Goal: Information Seeking & Learning: Learn about a topic

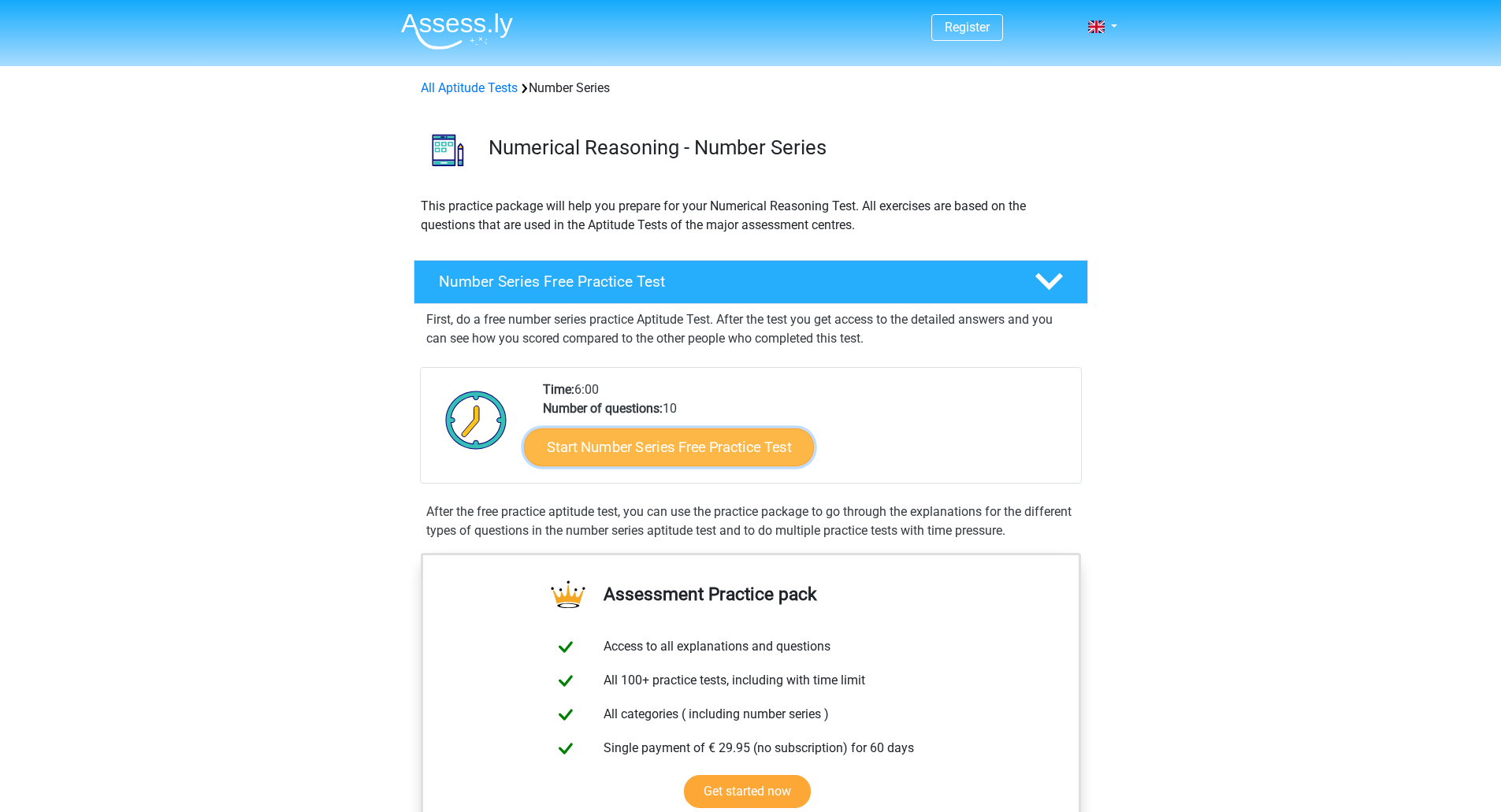
click at [653, 439] on link "Start Number Series Free Practice Test" at bounding box center [669, 447] width 290 height 38
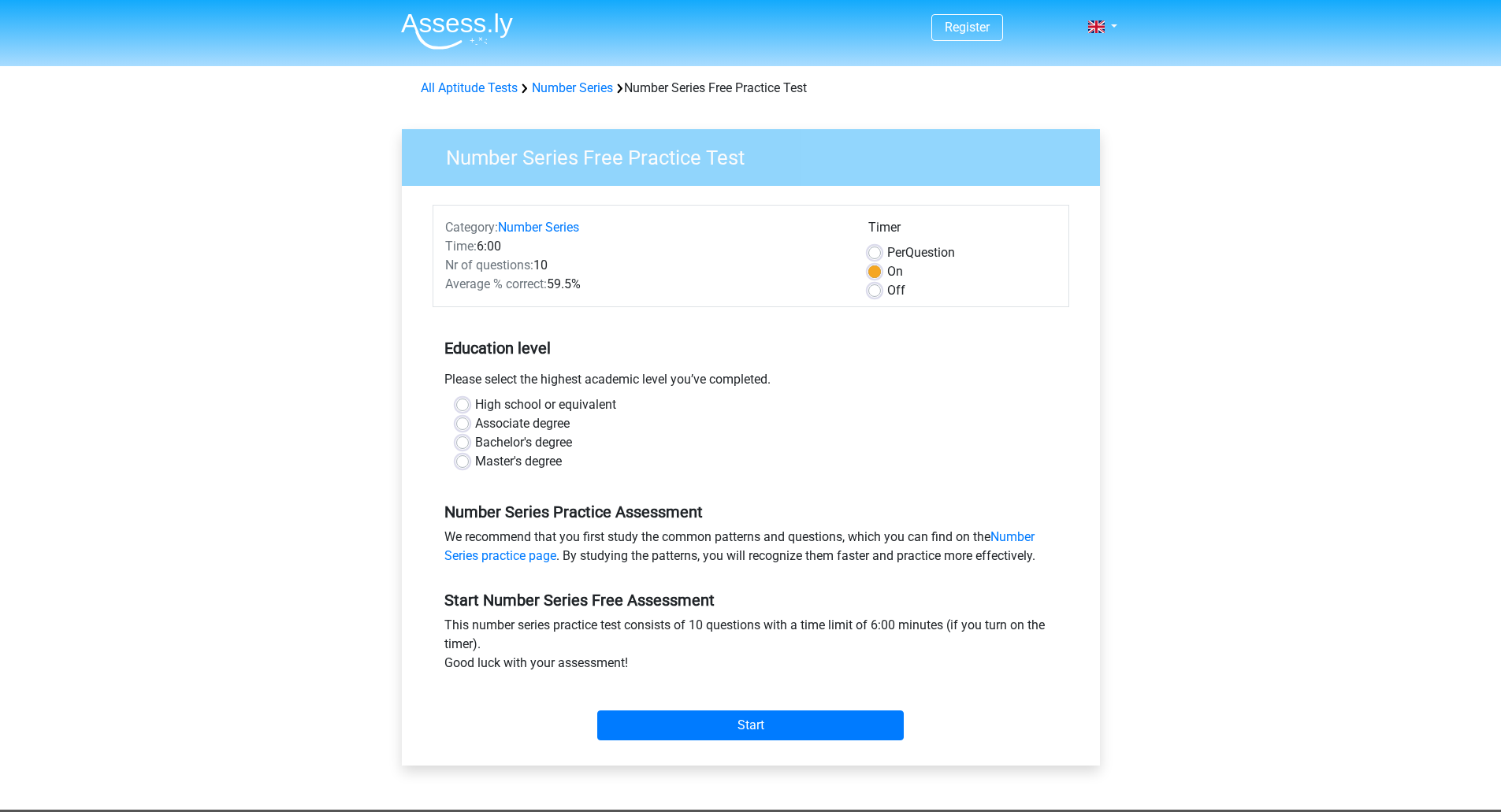
click at [475, 460] on label "Master's degree" at bounding box center [517, 461] width 87 height 19
click at [465, 460] on input "Master's degree" at bounding box center [462, 459] width 12 height 16
radio input "true"
click at [757, 723] on input "Start" at bounding box center [750, 725] width 306 height 29
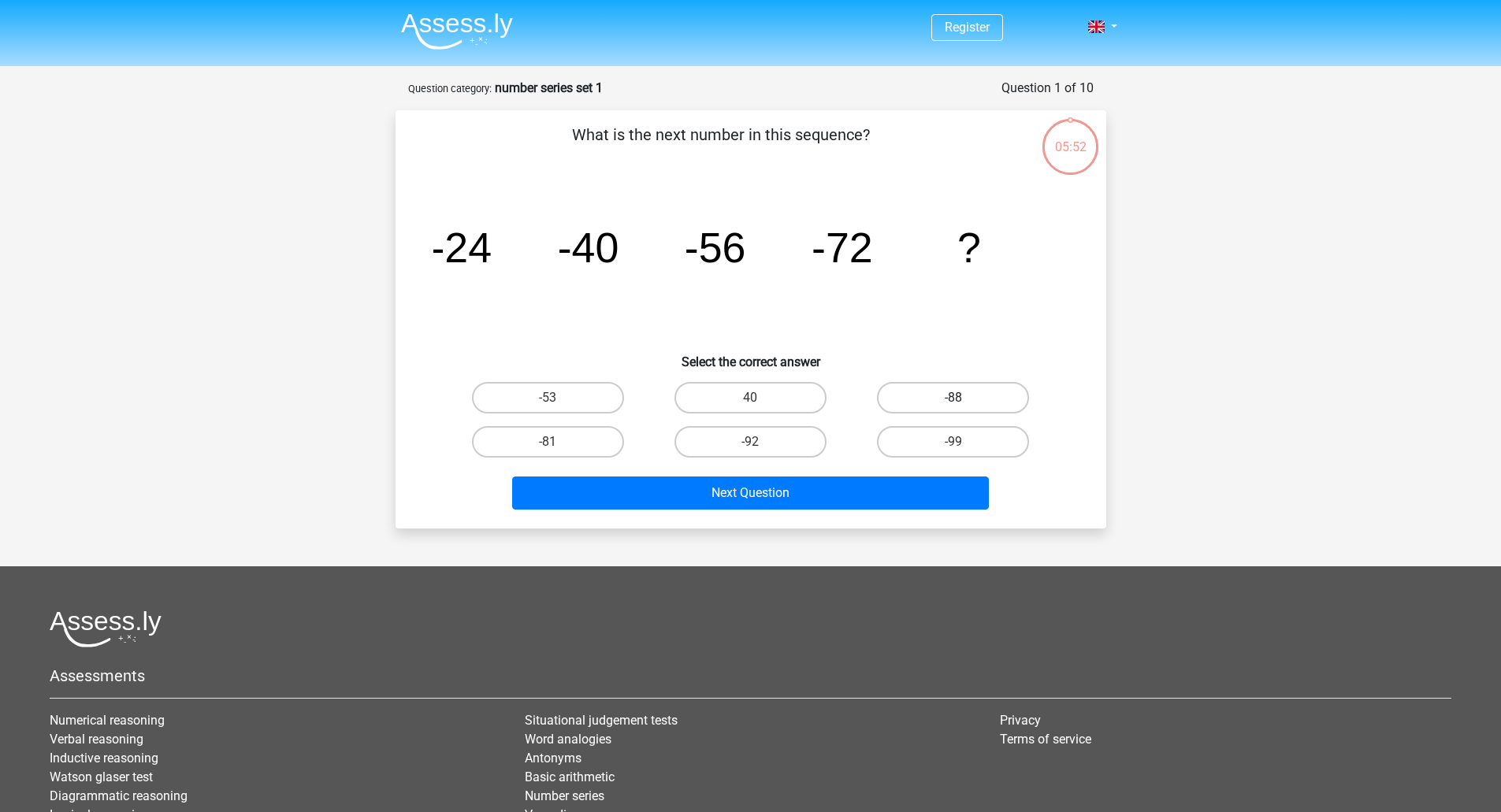
click at [938, 387] on label "-88" at bounding box center [953, 397] width 152 height 31
click at [953, 397] on input "-88" at bounding box center [958, 402] width 10 height 10
radio input "true"
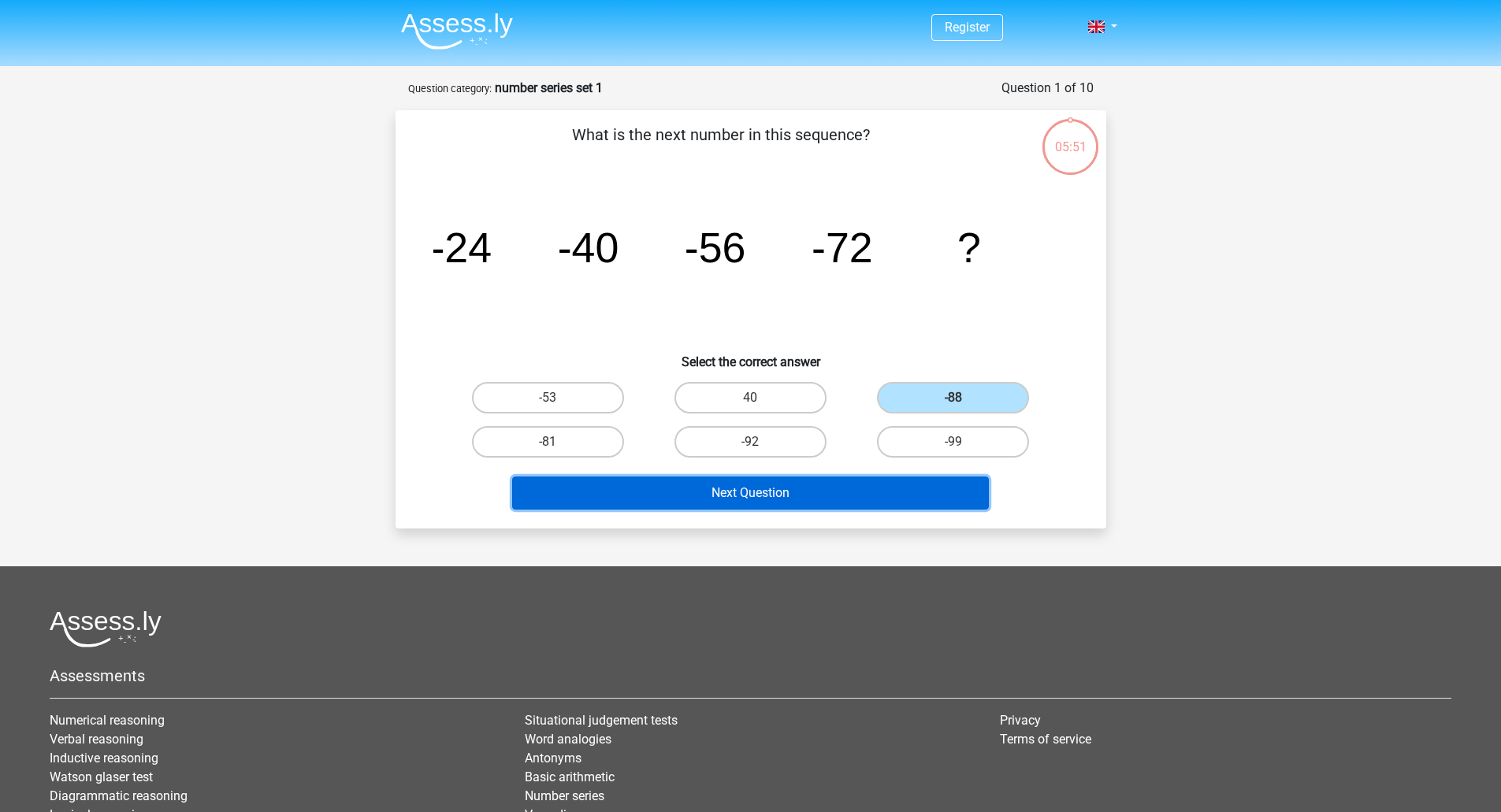
click at [772, 484] on button "Next Question" at bounding box center [750, 493] width 477 height 33
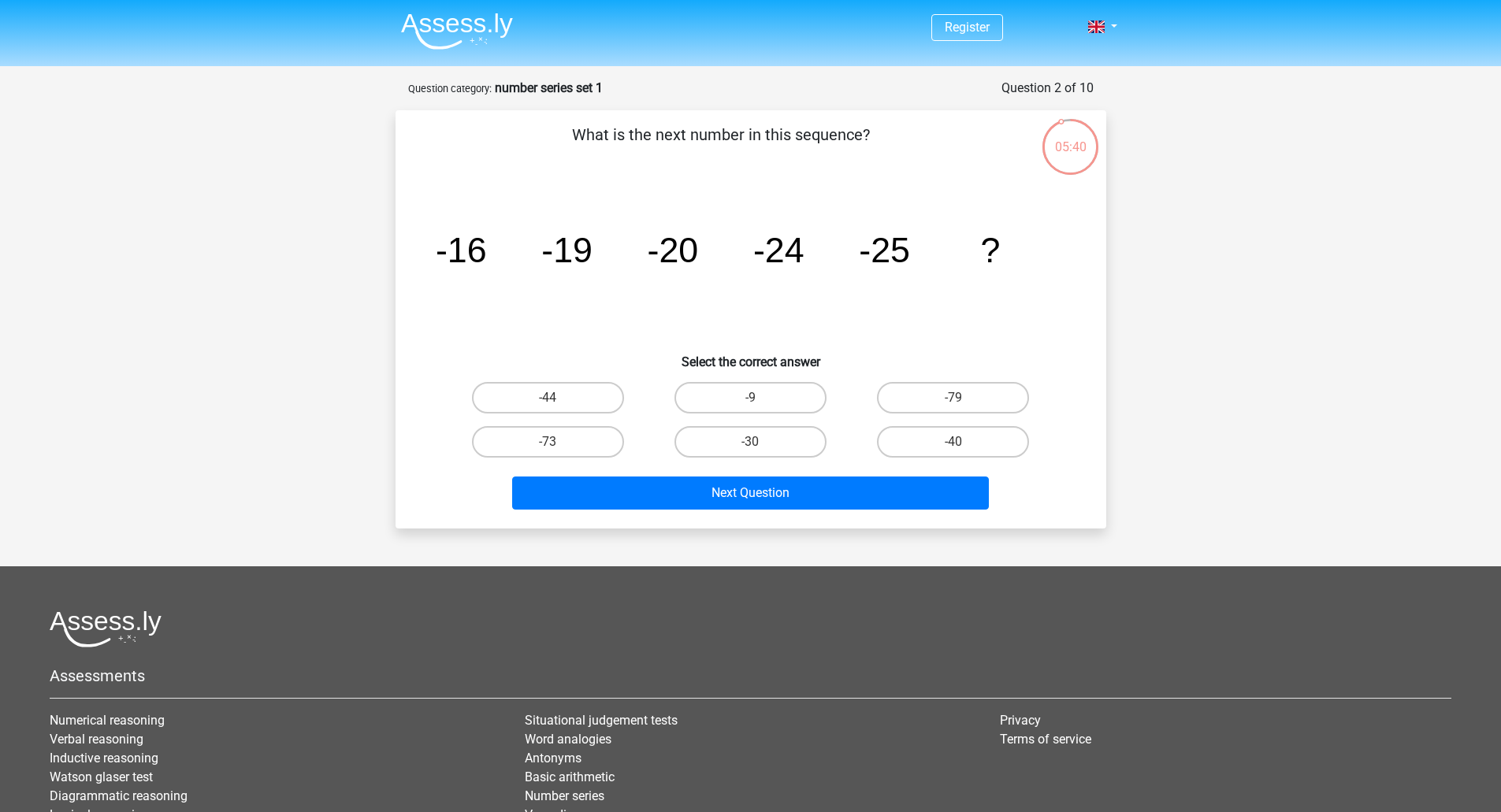
drag, startPoint x: 731, startPoint y: 446, endPoint x: 730, endPoint y: 459, distance: 13.0
click at [731, 445] on label "-30" at bounding box center [750, 441] width 152 height 31
click at [750, 445] on input "-30" at bounding box center [754, 447] width 10 height 10
radio input "true"
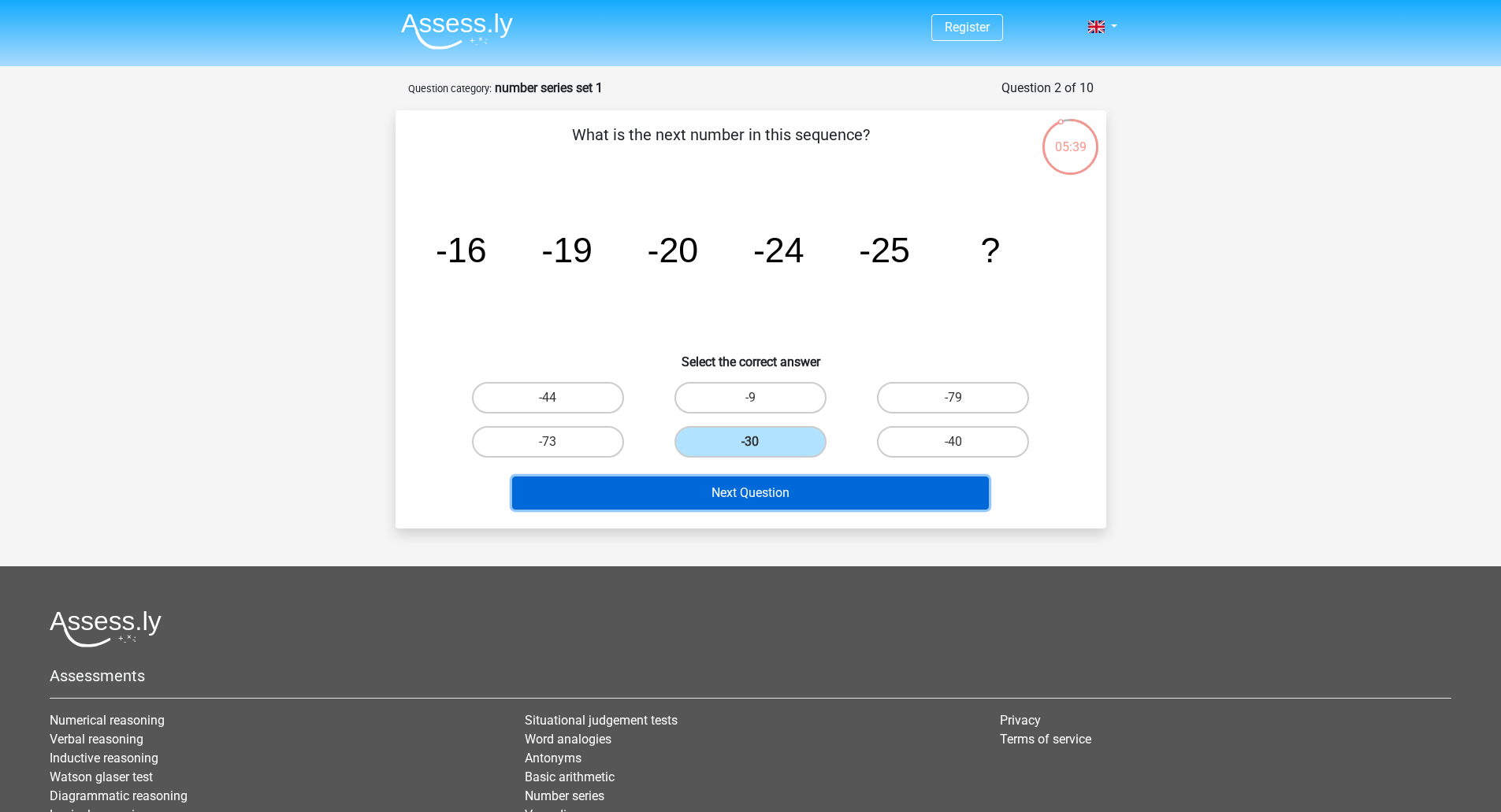
click at [721, 497] on button "Next Question" at bounding box center [750, 493] width 477 height 33
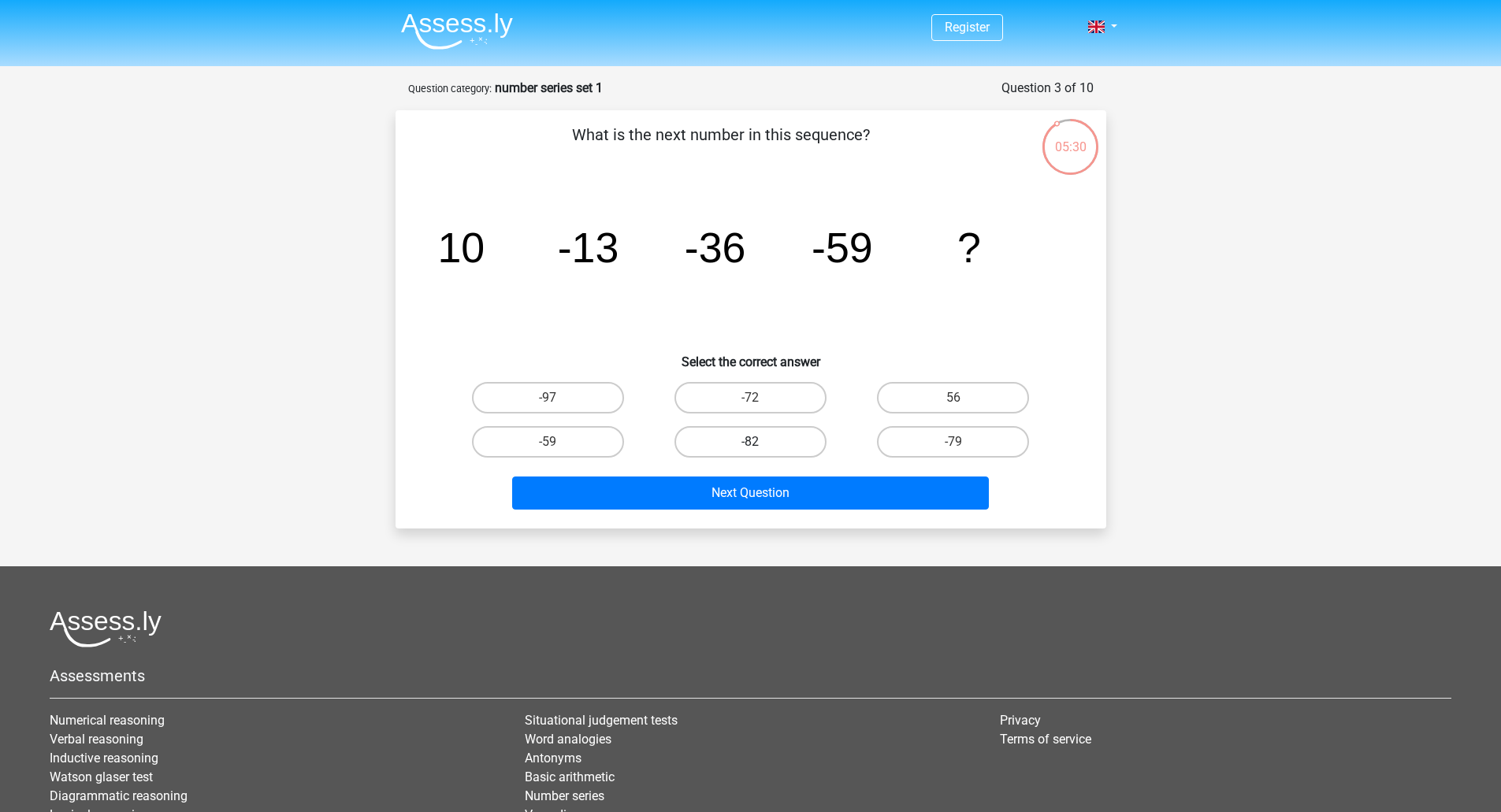
click at [740, 447] on label "-82" at bounding box center [750, 441] width 152 height 31
click at [750, 447] on input "-82" at bounding box center [754, 447] width 10 height 10
radio input "true"
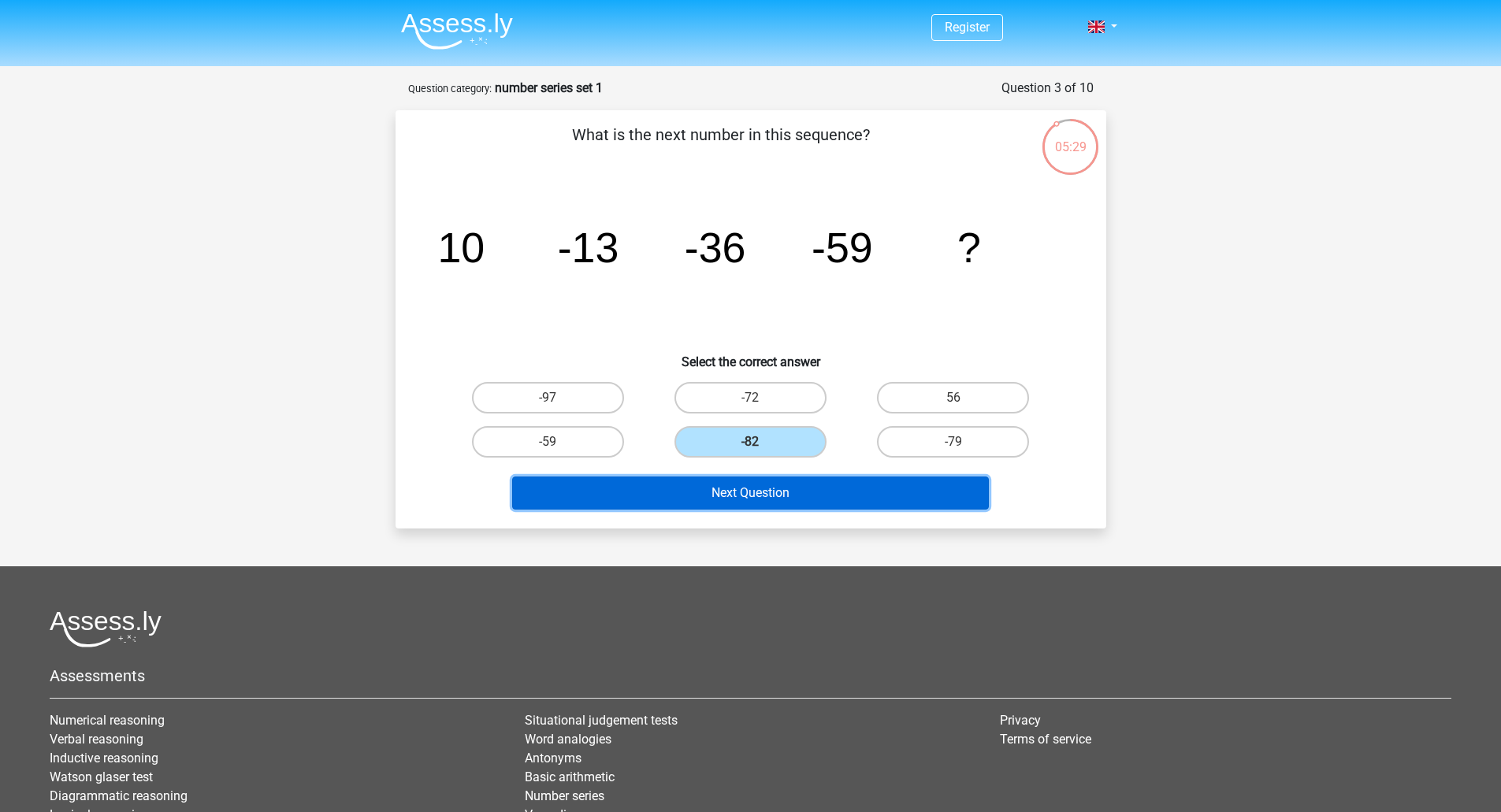
click at [731, 489] on button "Next Question" at bounding box center [750, 493] width 477 height 33
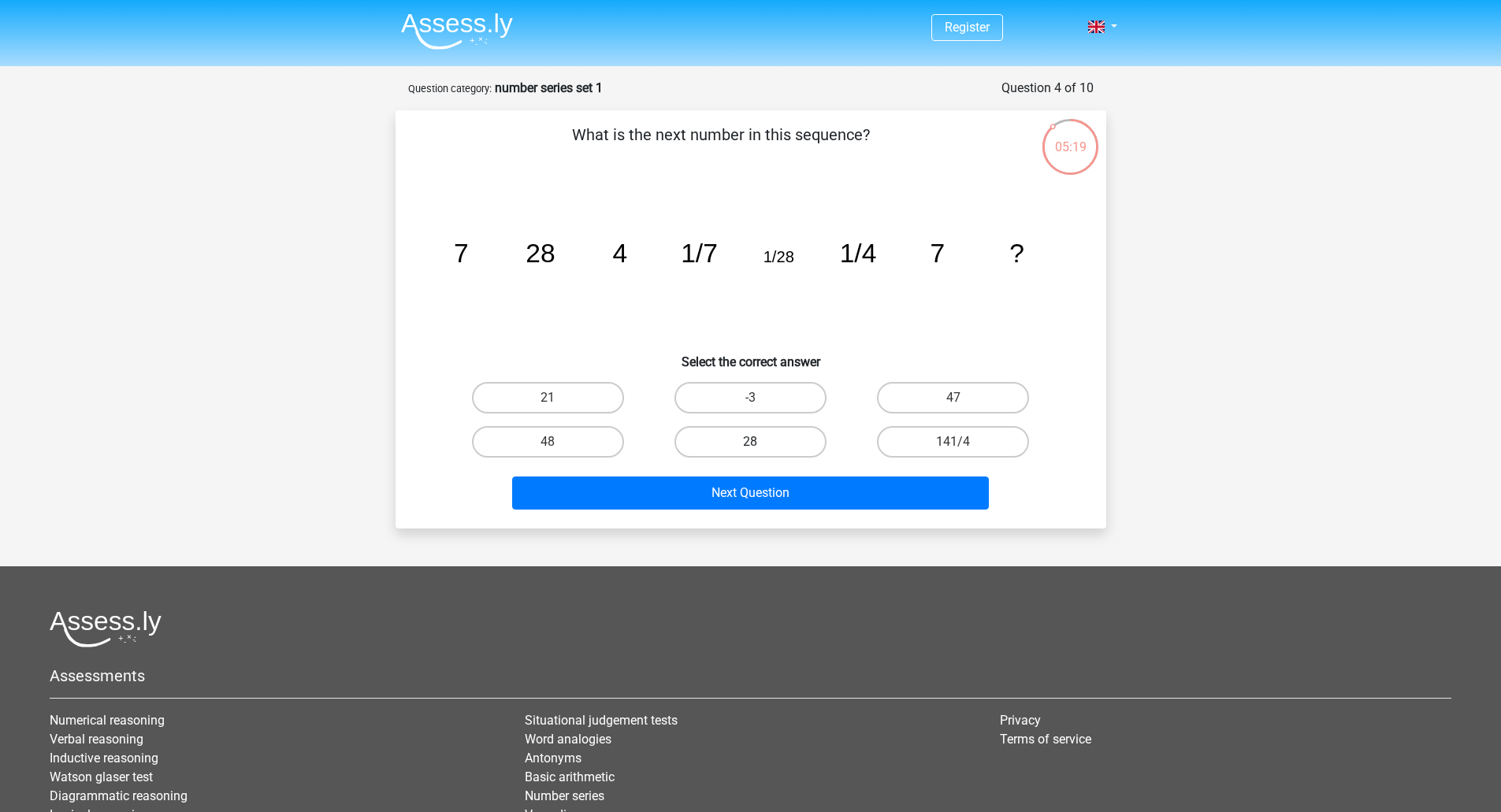
click at [760, 437] on label "28" at bounding box center [750, 441] width 152 height 31
click at [760, 442] on input "28" at bounding box center [754, 447] width 10 height 10
radio input "true"
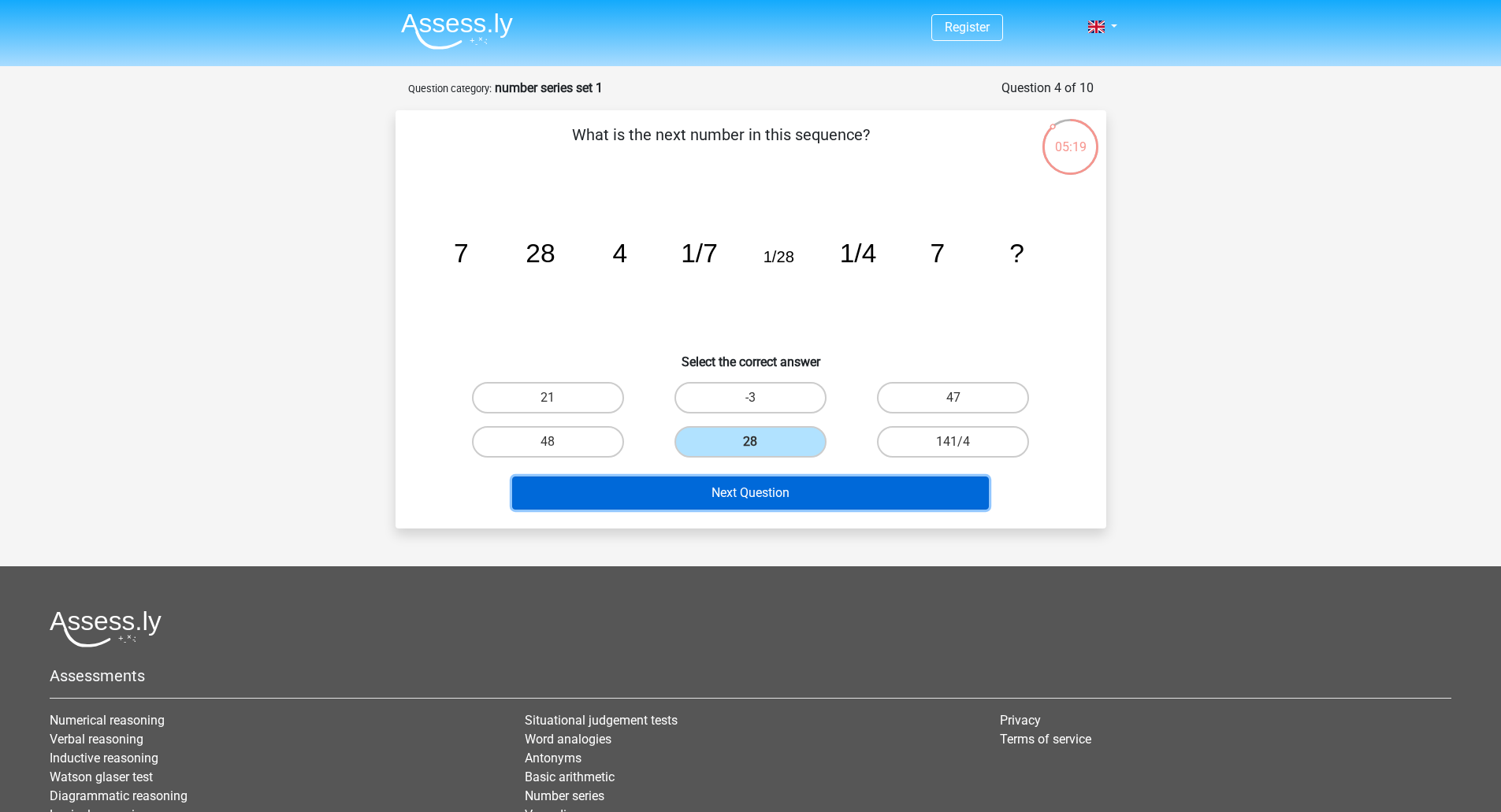
click at [777, 485] on button "Next Question" at bounding box center [750, 493] width 477 height 33
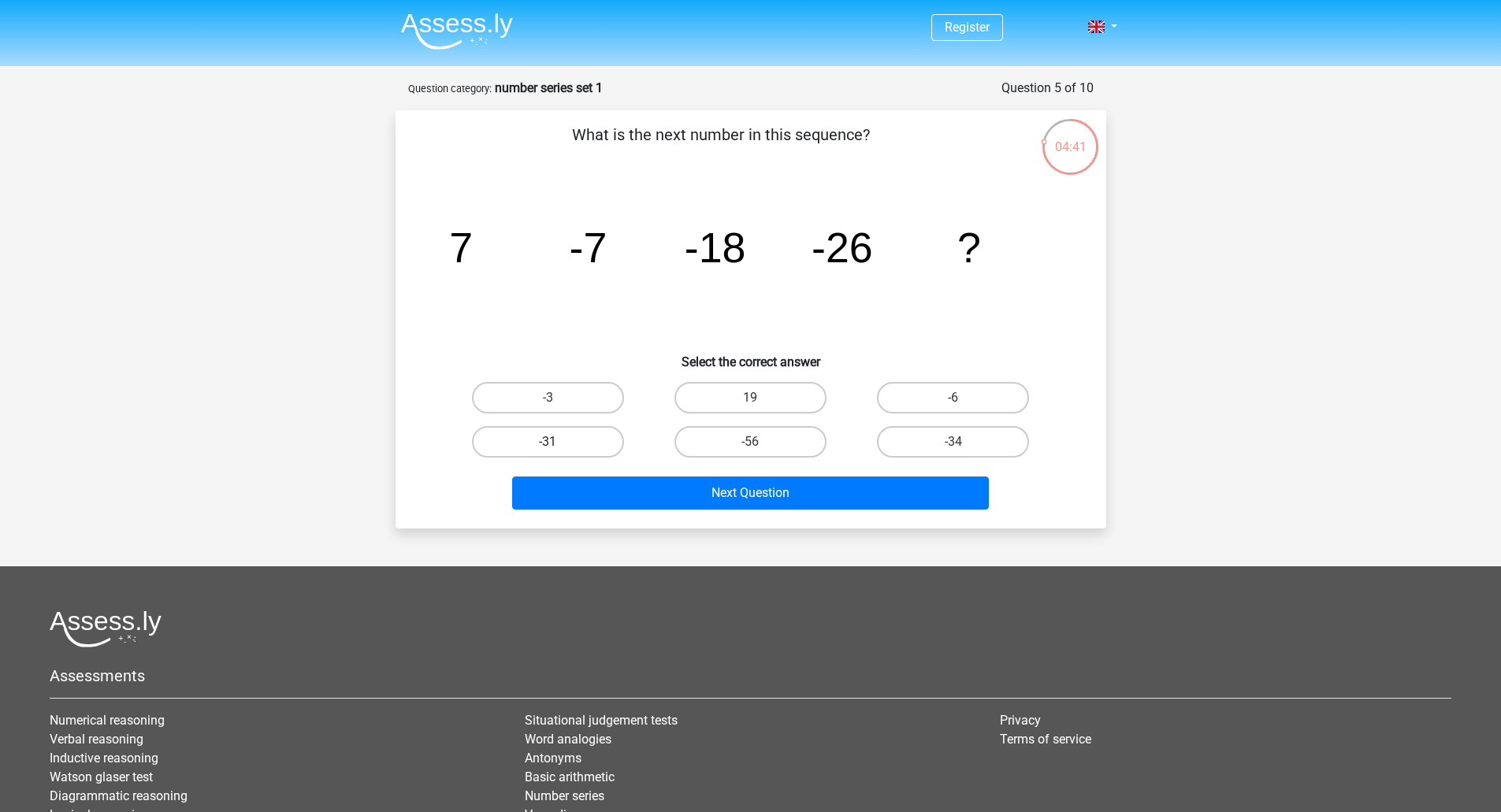
click at [599, 448] on label "-31" at bounding box center [548, 441] width 152 height 31
click at [557, 448] on input "-31" at bounding box center [553, 447] width 10 height 10
radio input "true"
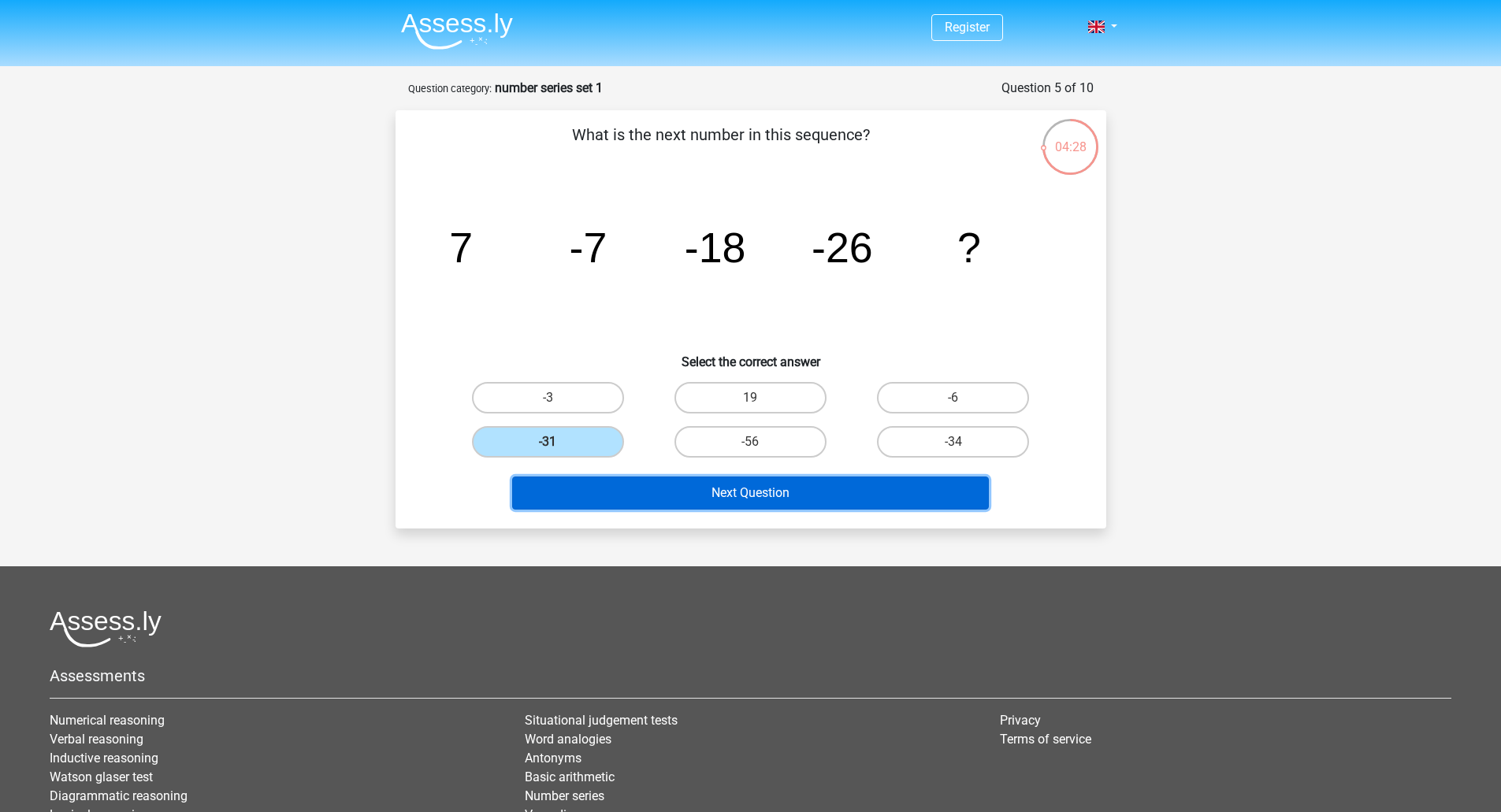
click at [805, 500] on button "Next Question" at bounding box center [750, 493] width 477 height 33
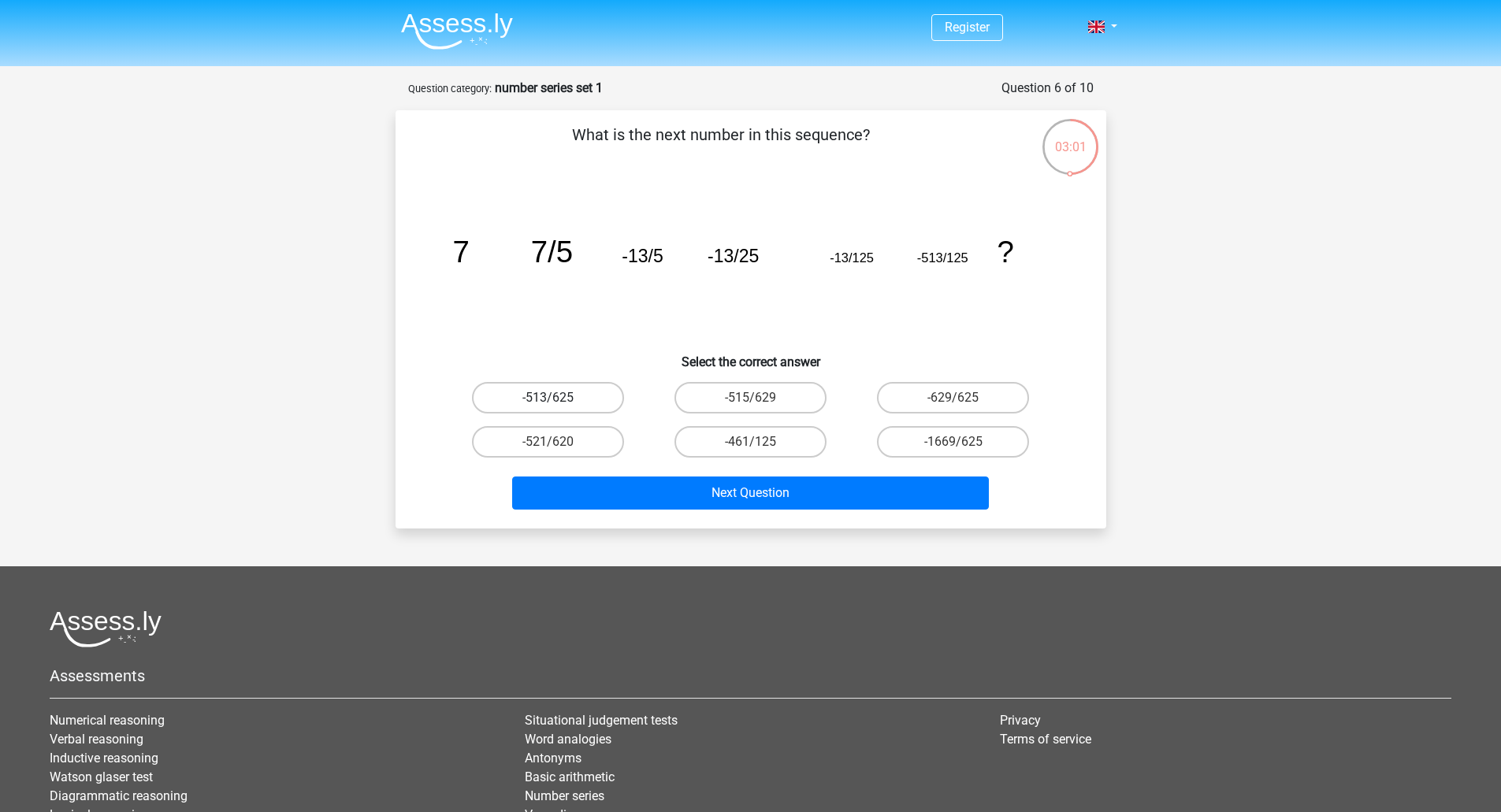
click at [550, 383] on label "-513/625" at bounding box center [548, 397] width 152 height 31
click at [550, 397] on input "-513/625" at bounding box center [553, 402] width 10 height 10
radio input "true"
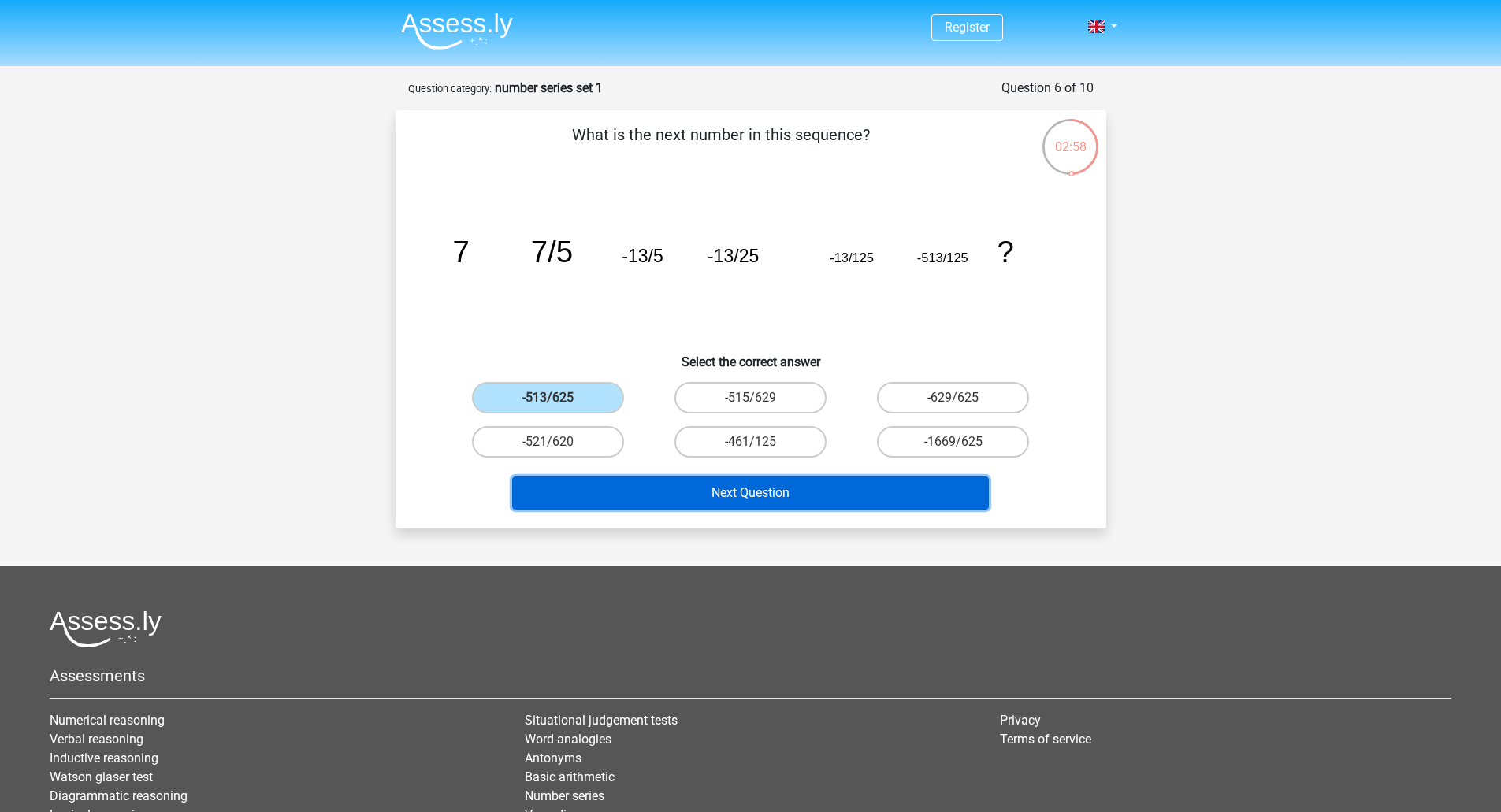
click at [762, 493] on button "Next Question" at bounding box center [750, 493] width 477 height 33
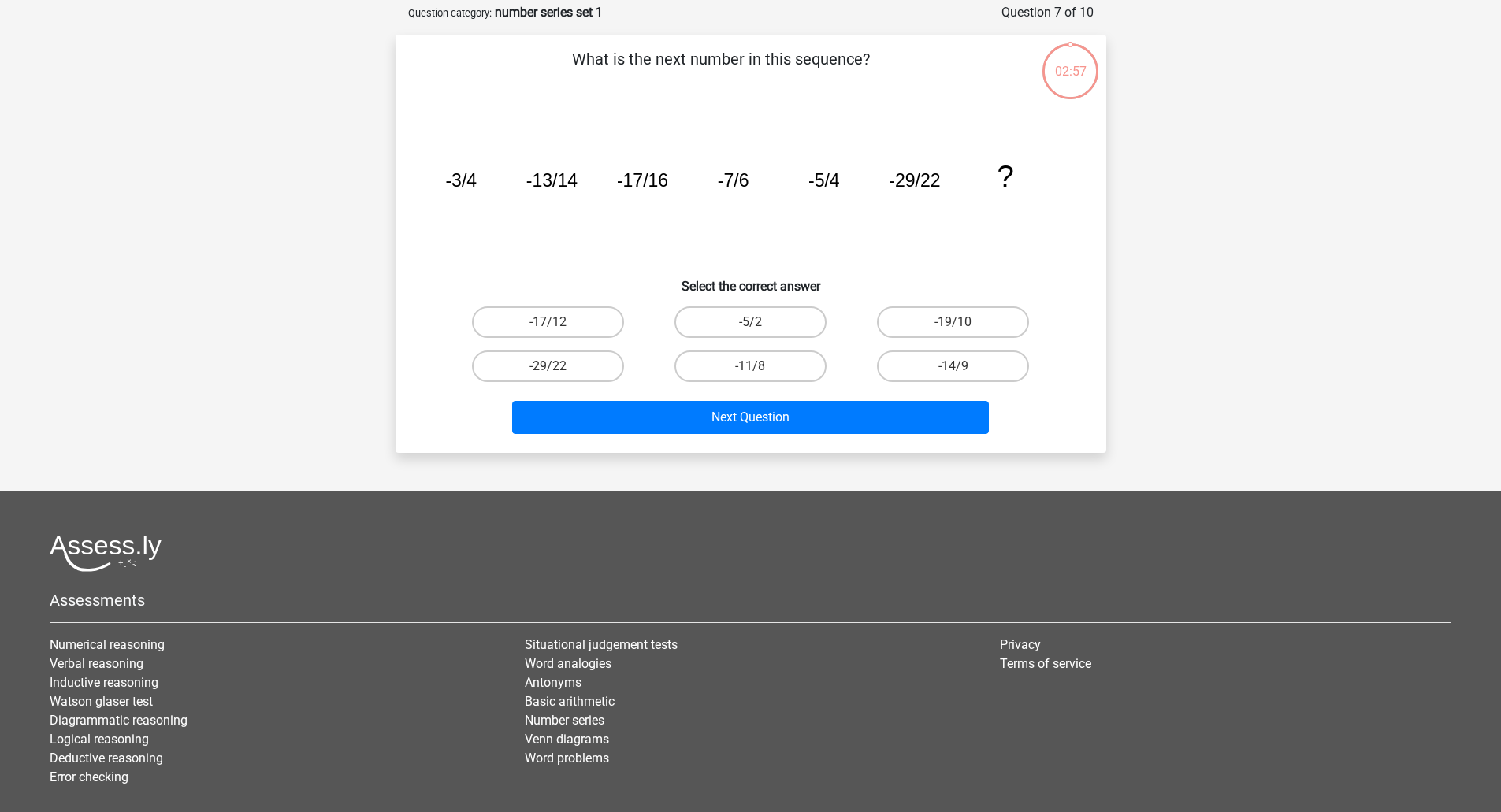
scroll to position [79, 0]
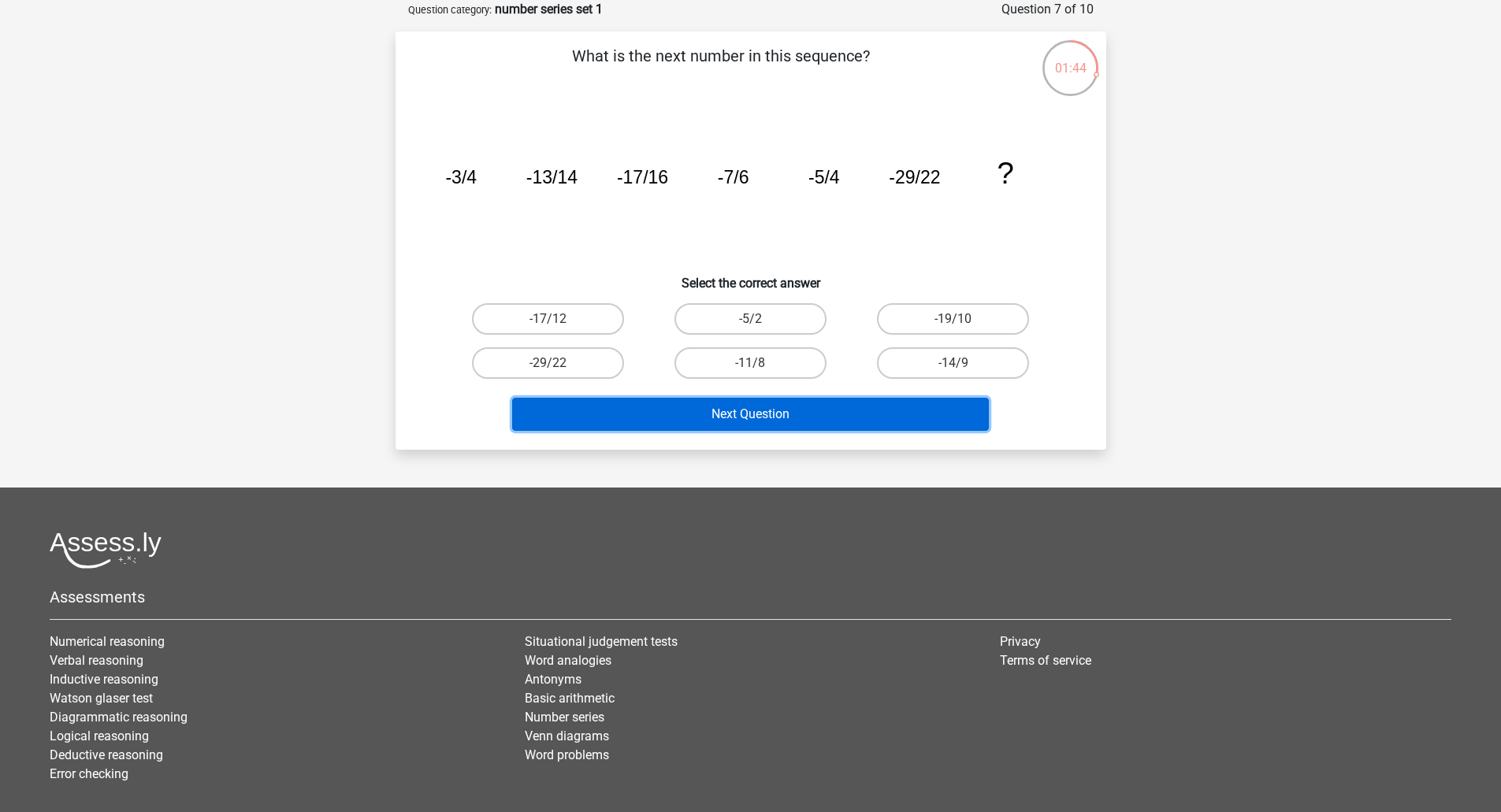
click at [792, 429] on button "Next Question" at bounding box center [750, 414] width 477 height 33
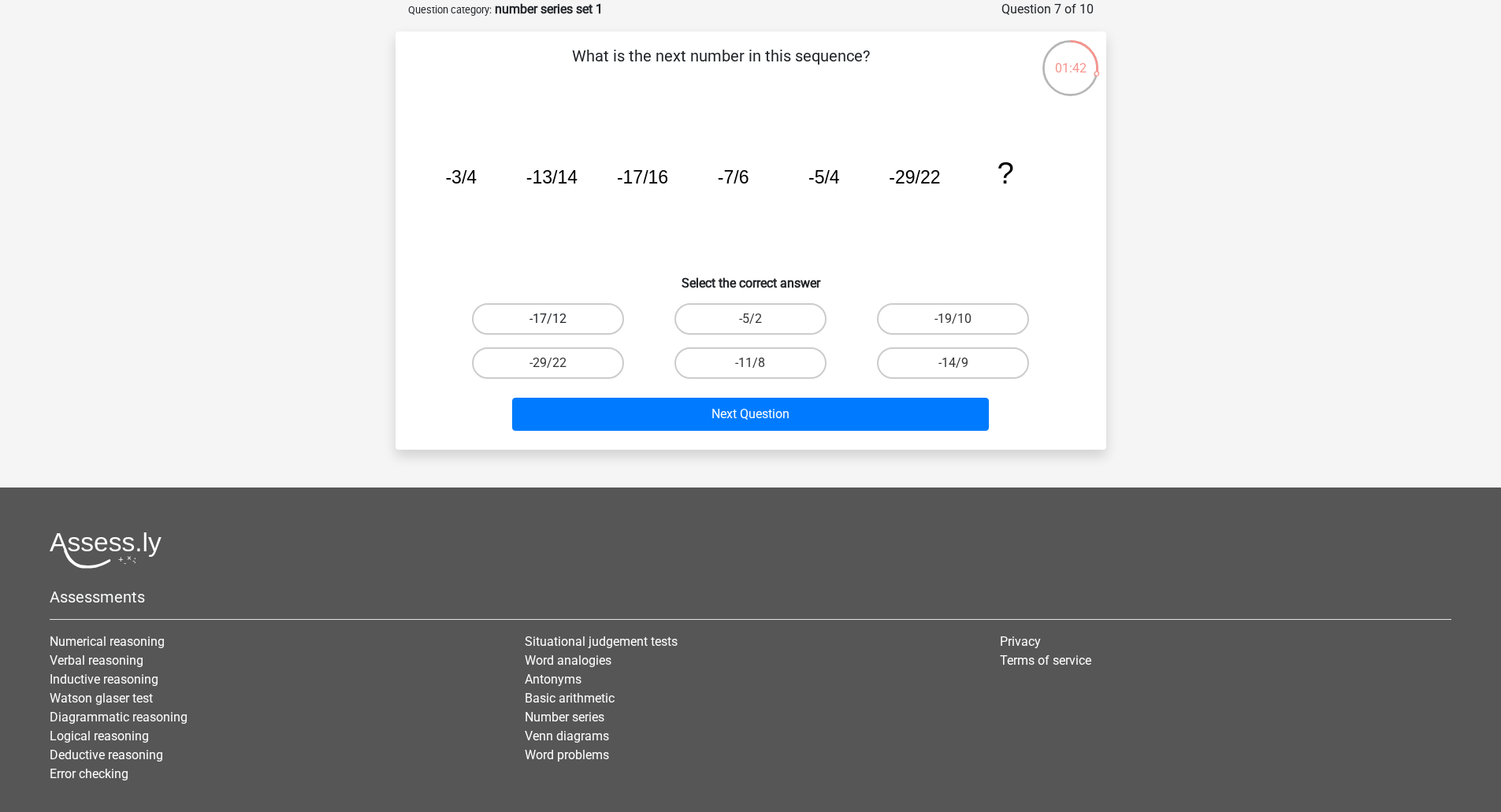
click at [566, 319] on label "-17/12" at bounding box center [548, 319] width 152 height 31
click at [557, 319] on input "-17/12" at bounding box center [553, 323] width 10 height 10
radio input "true"
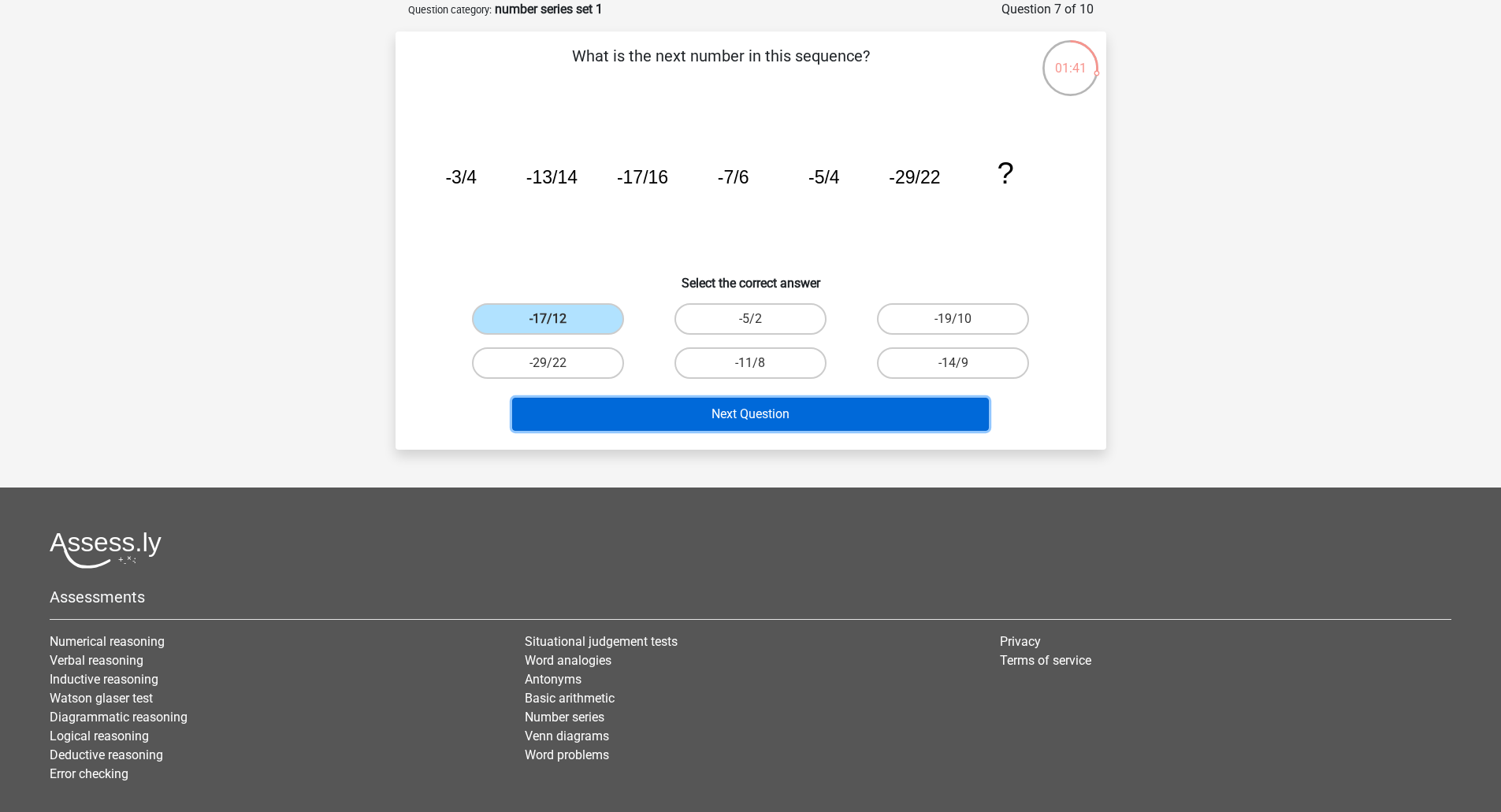
click at [736, 416] on button "Next Question" at bounding box center [750, 414] width 477 height 33
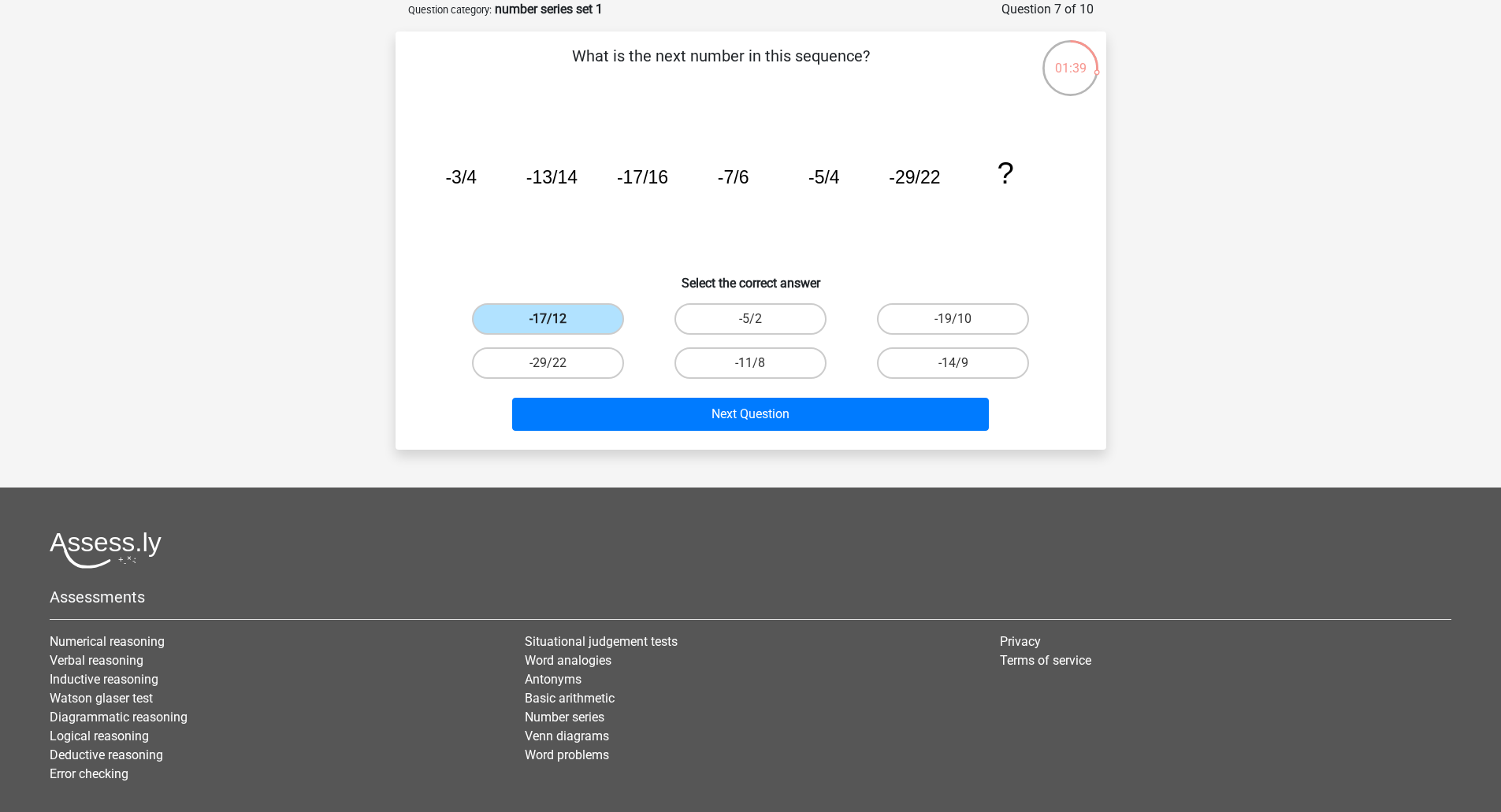
click at [562, 320] on label "-17/12" at bounding box center [548, 319] width 152 height 31
click at [557, 320] on input "-17/12" at bounding box center [553, 323] width 10 height 10
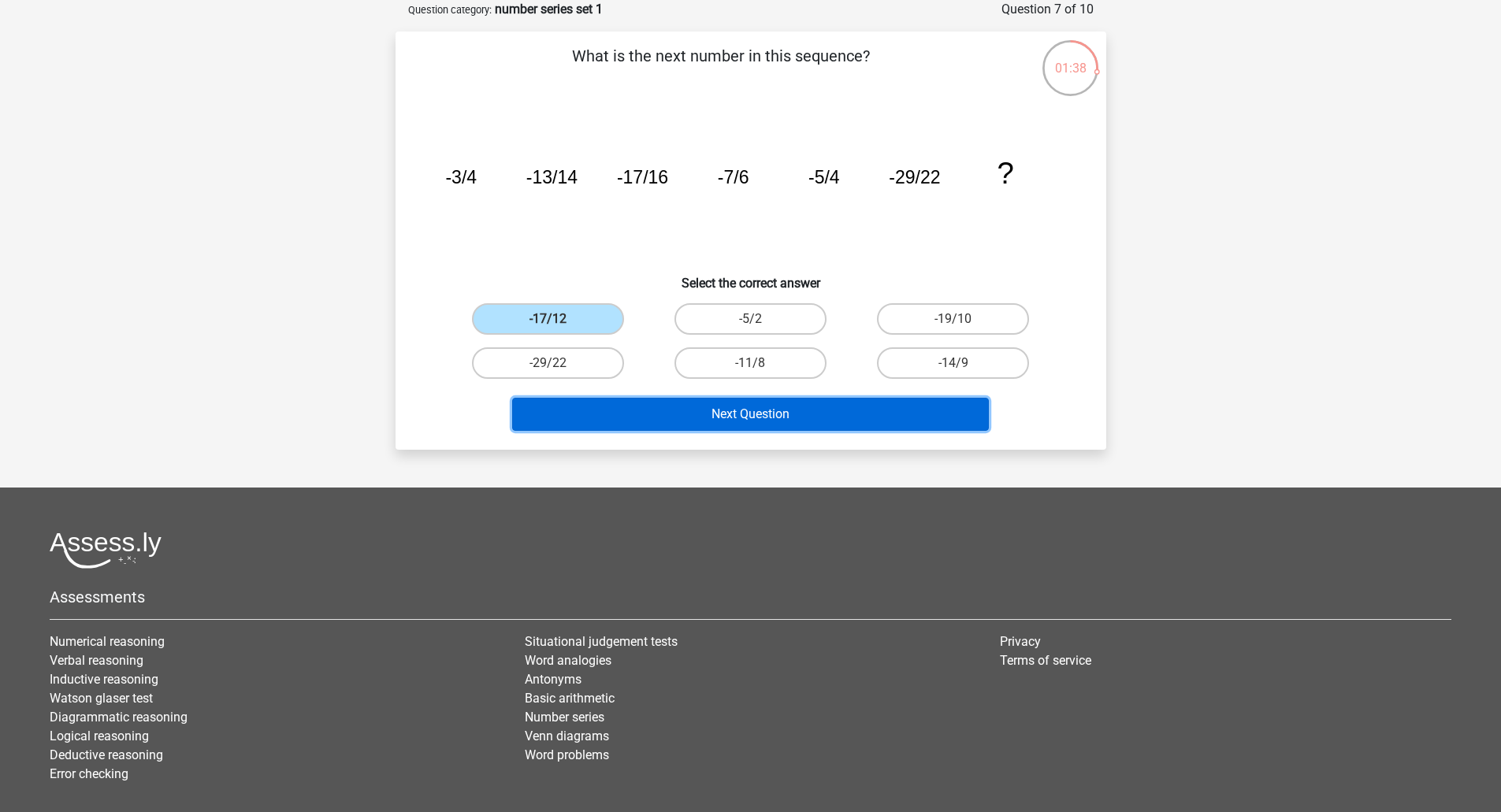
click at [724, 415] on button "Next Question" at bounding box center [750, 414] width 477 height 33
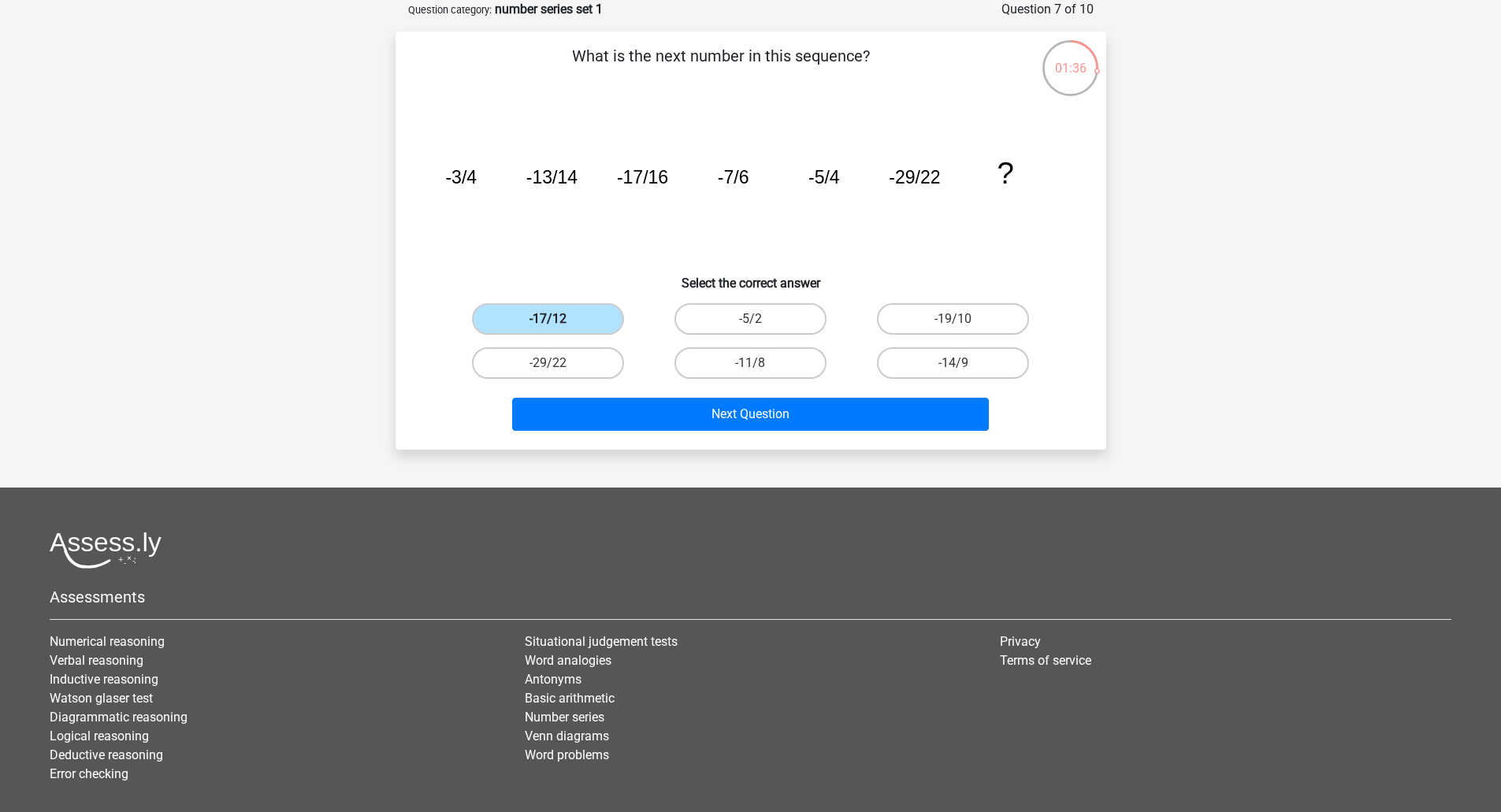
click at [551, 316] on label "-17/12" at bounding box center [548, 319] width 152 height 31
click at [551, 319] on input "-17/12" at bounding box center [553, 323] width 10 height 10
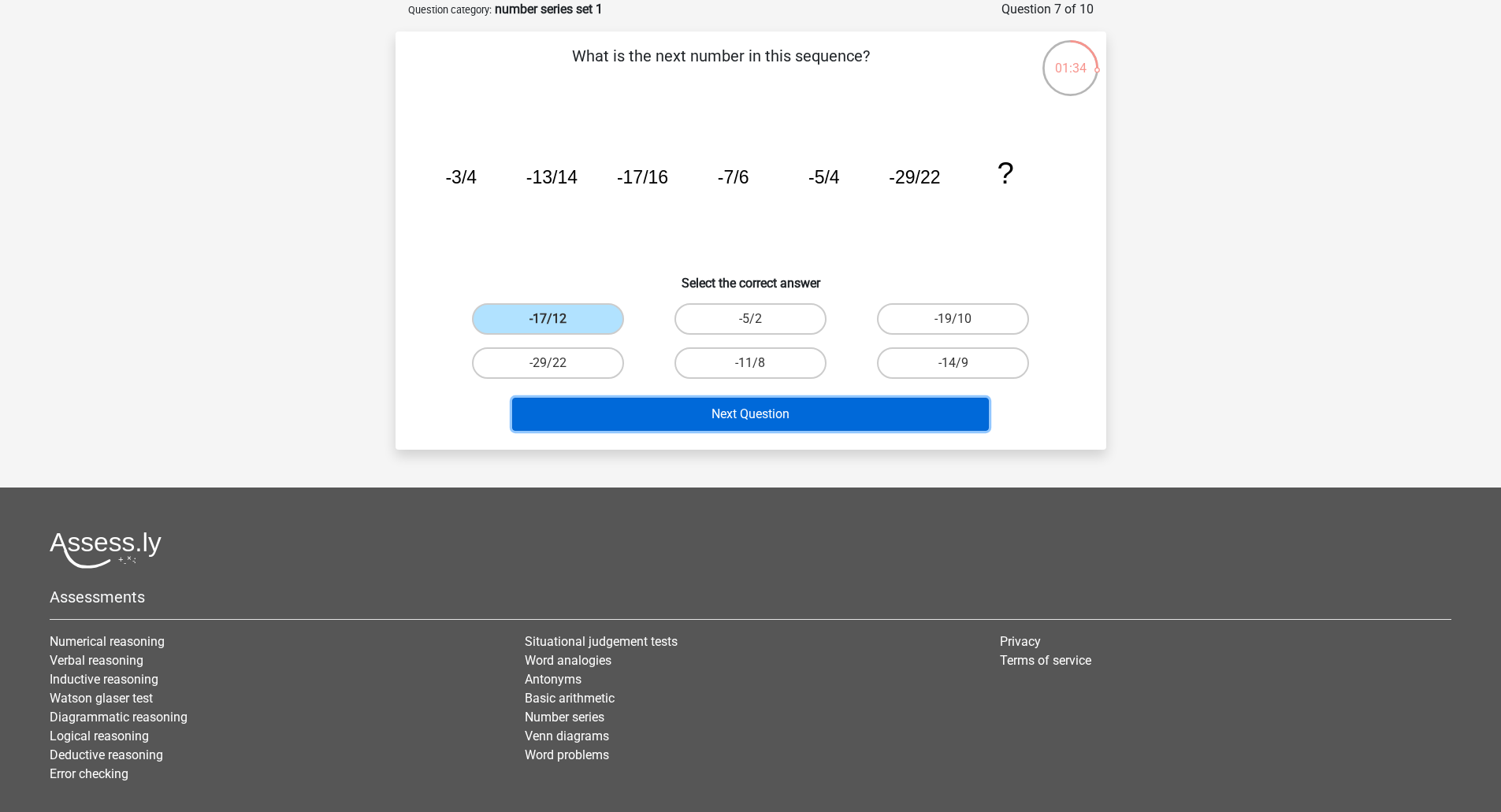
click at [736, 405] on button "Next Question" at bounding box center [750, 414] width 477 height 33
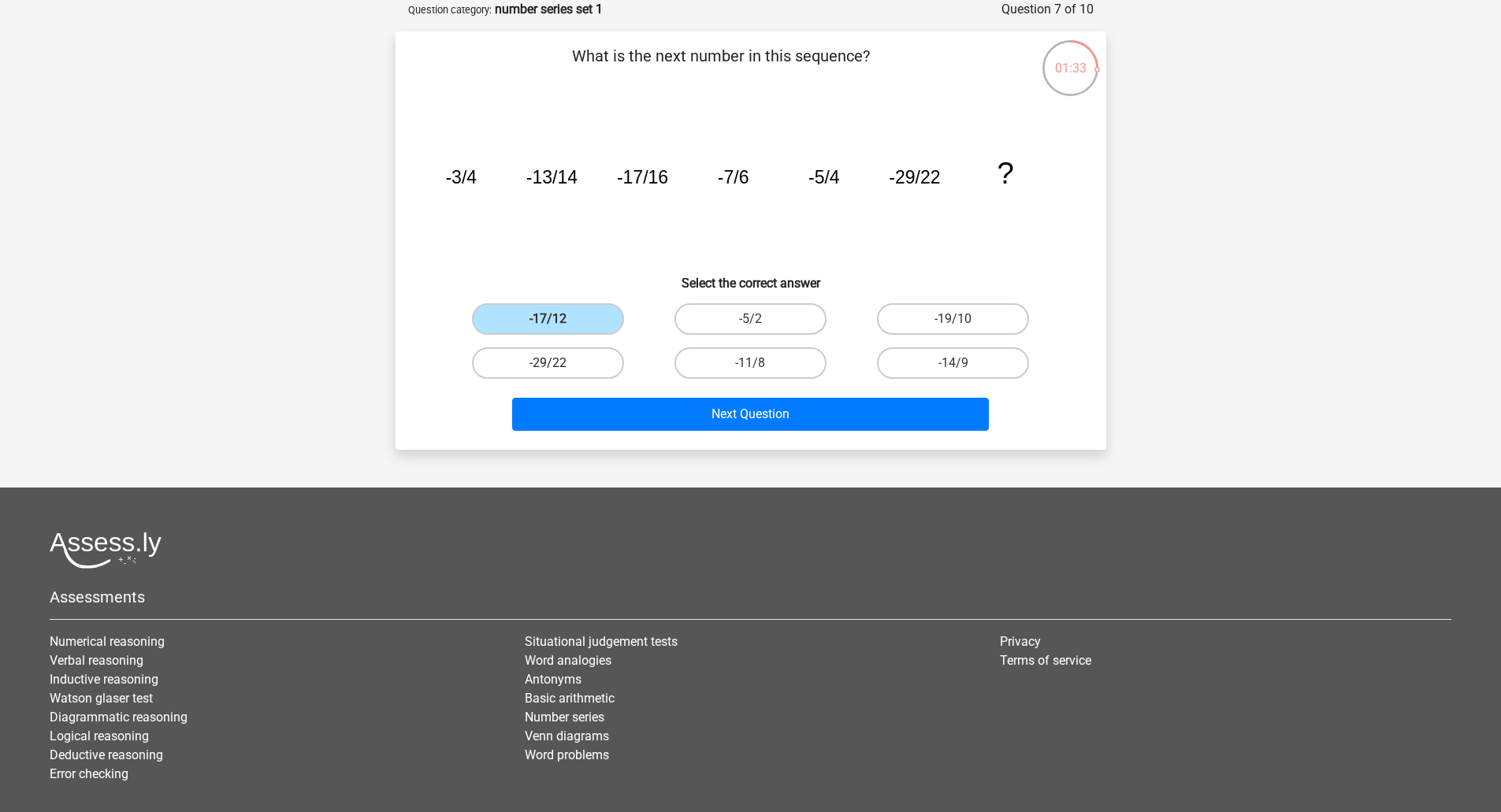
click at [481, 354] on label "-29/22" at bounding box center [548, 362] width 152 height 31
click at [548, 363] on input "-29/22" at bounding box center [553, 368] width 10 height 10
radio input "true"
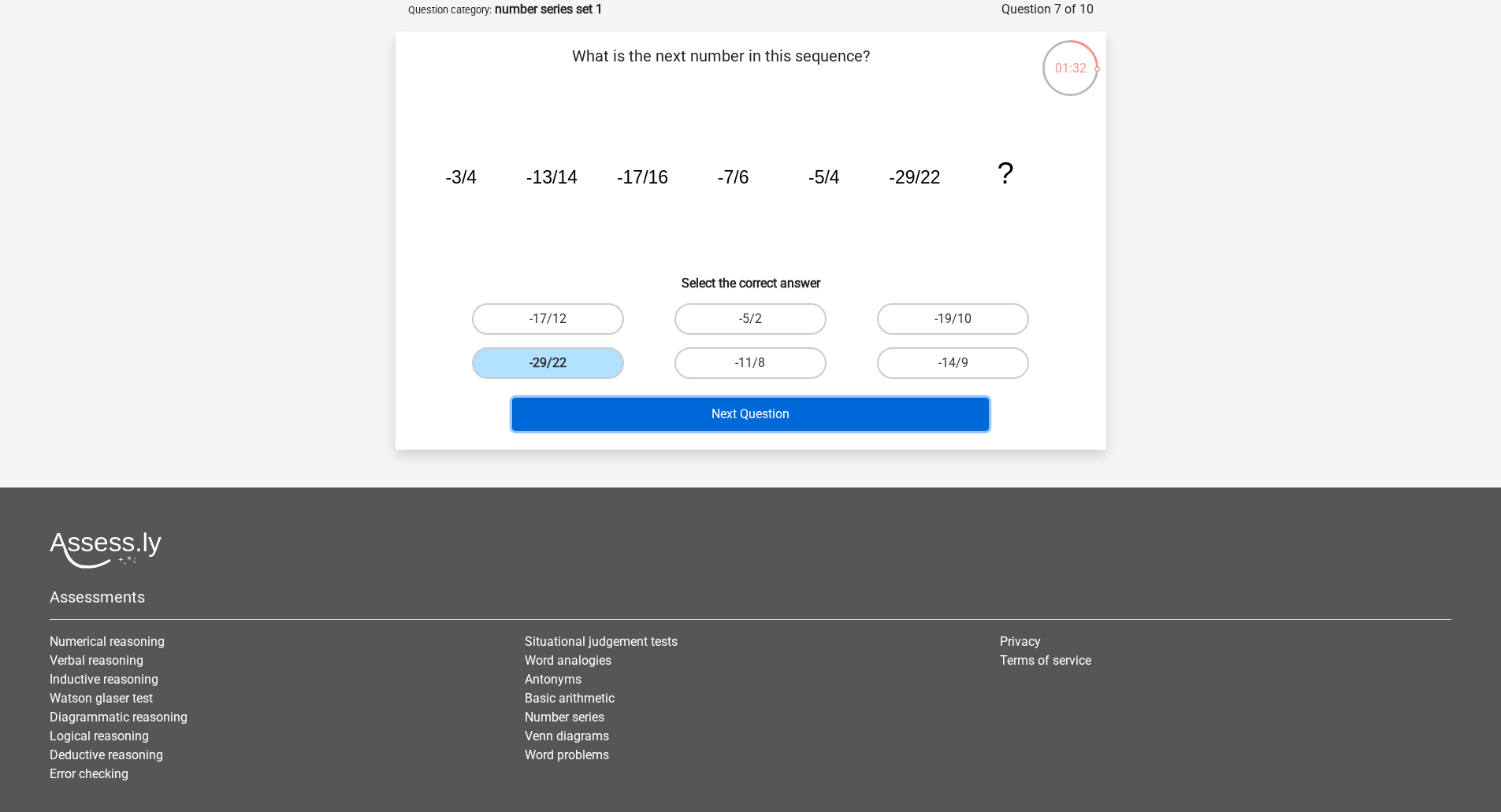
click at [720, 406] on button "Next Question" at bounding box center [750, 414] width 477 height 33
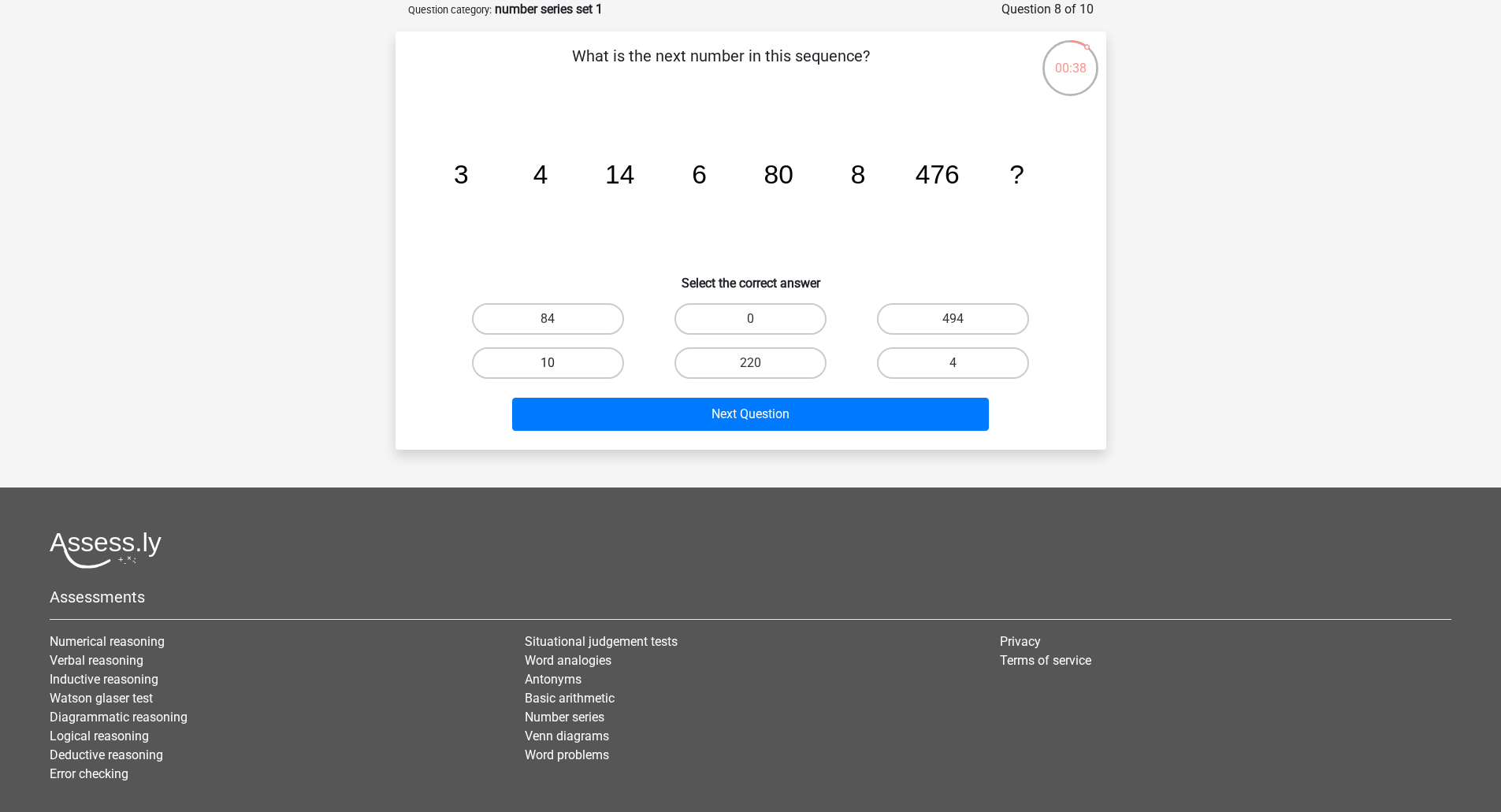
click at [539, 356] on label "10" at bounding box center [548, 362] width 152 height 31
click at [548, 363] on input "10" at bounding box center [553, 368] width 10 height 10
radio input "true"
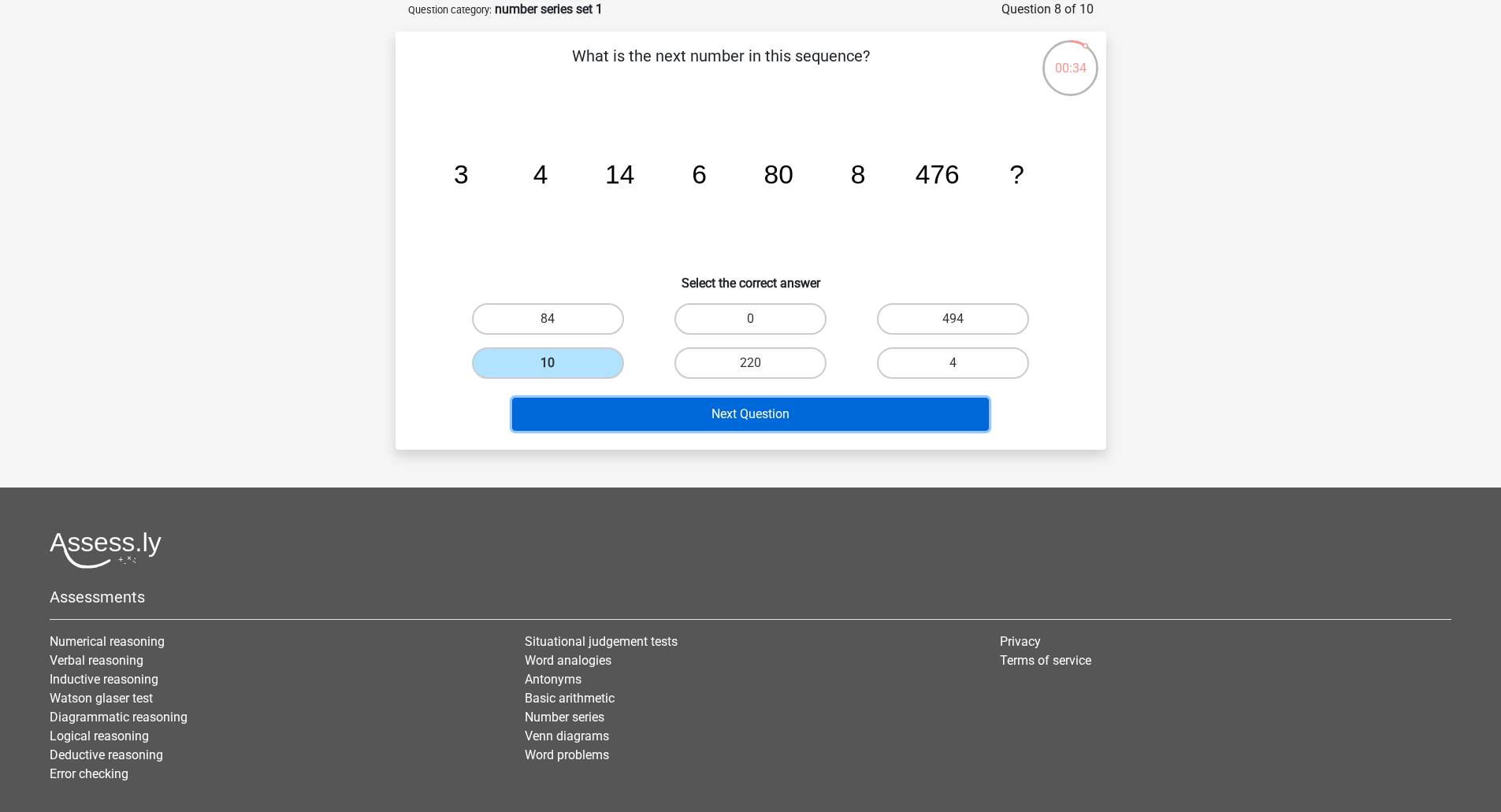
click at [637, 420] on button "Next Question" at bounding box center [750, 414] width 477 height 33
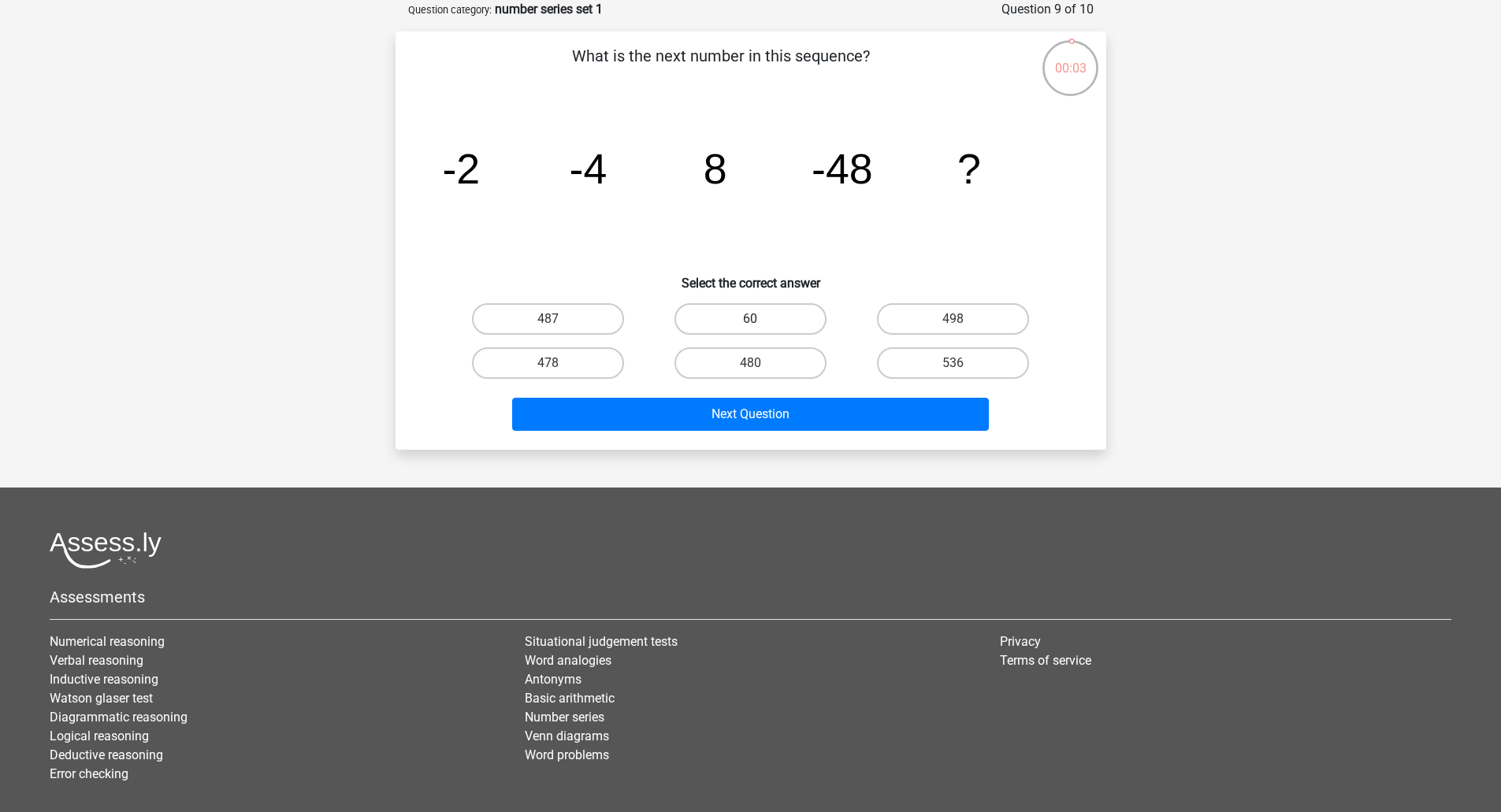
click at [781, 324] on label "60" at bounding box center [750, 319] width 152 height 31
click at [760, 324] on input "60" at bounding box center [754, 323] width 10 height 10
radio input "true"
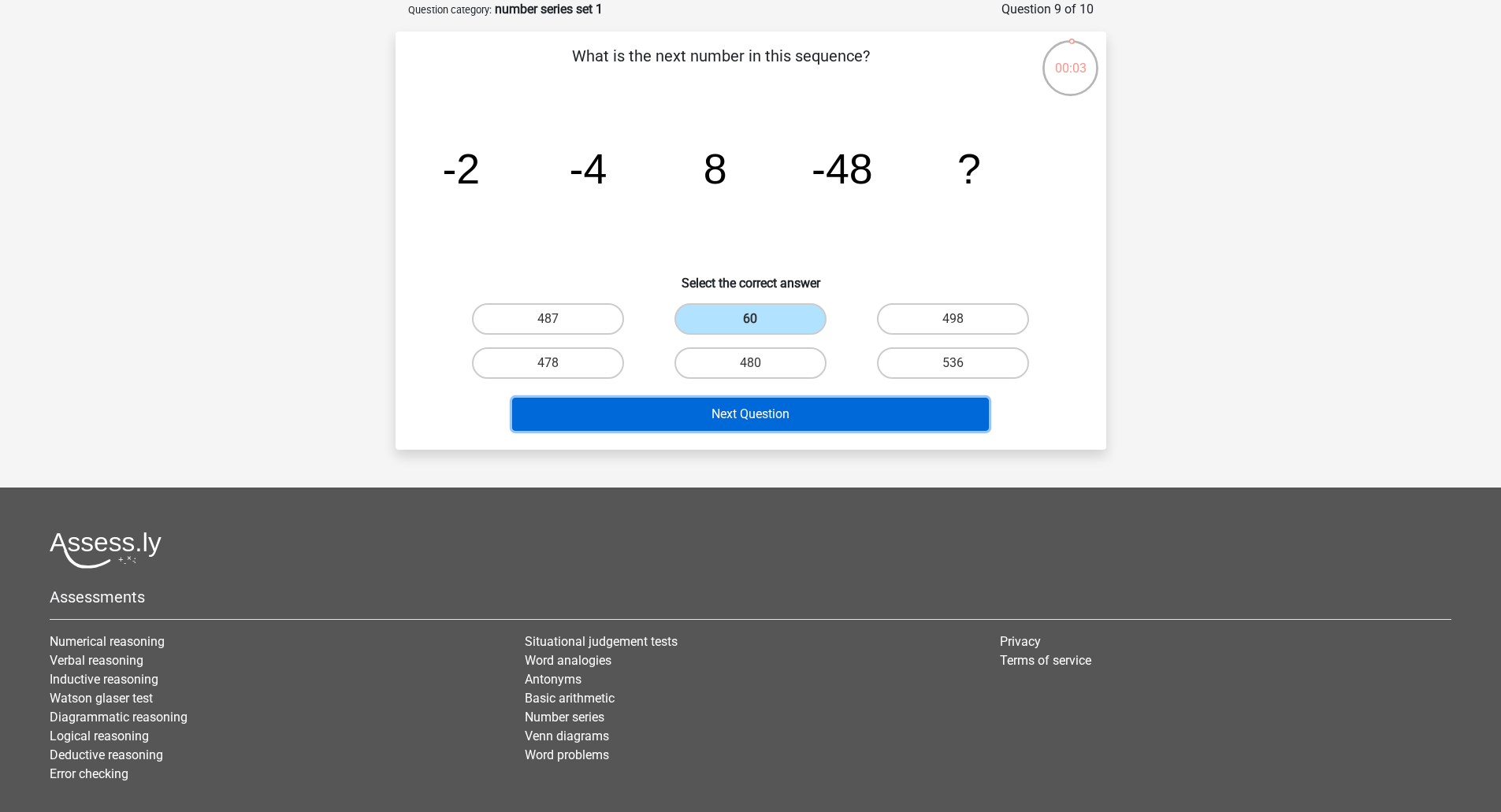
click at [801, 416] on button "Next Question" at bounding box center [750, 414] width 477 height 33
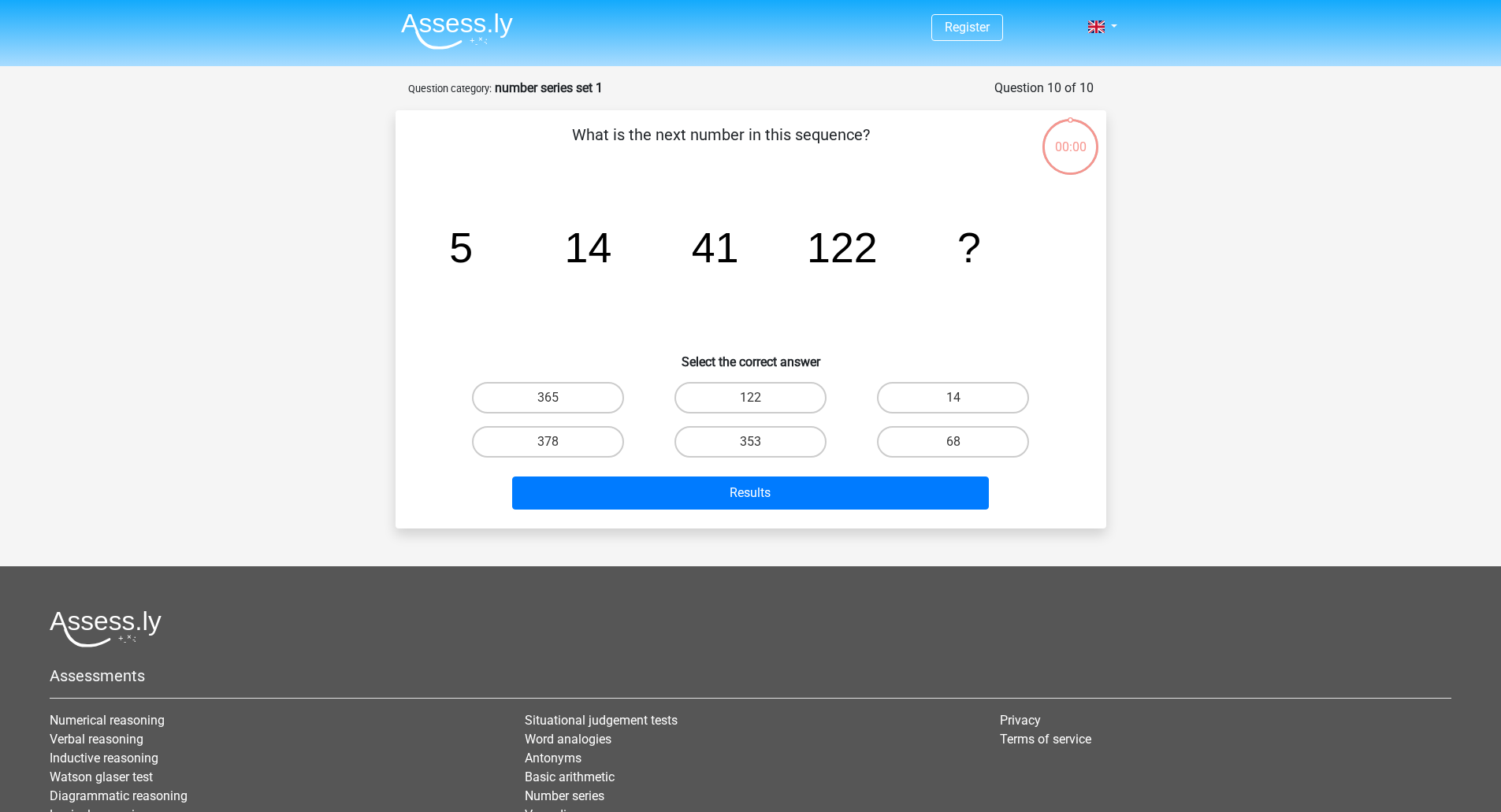
scroll to position [79, 0]
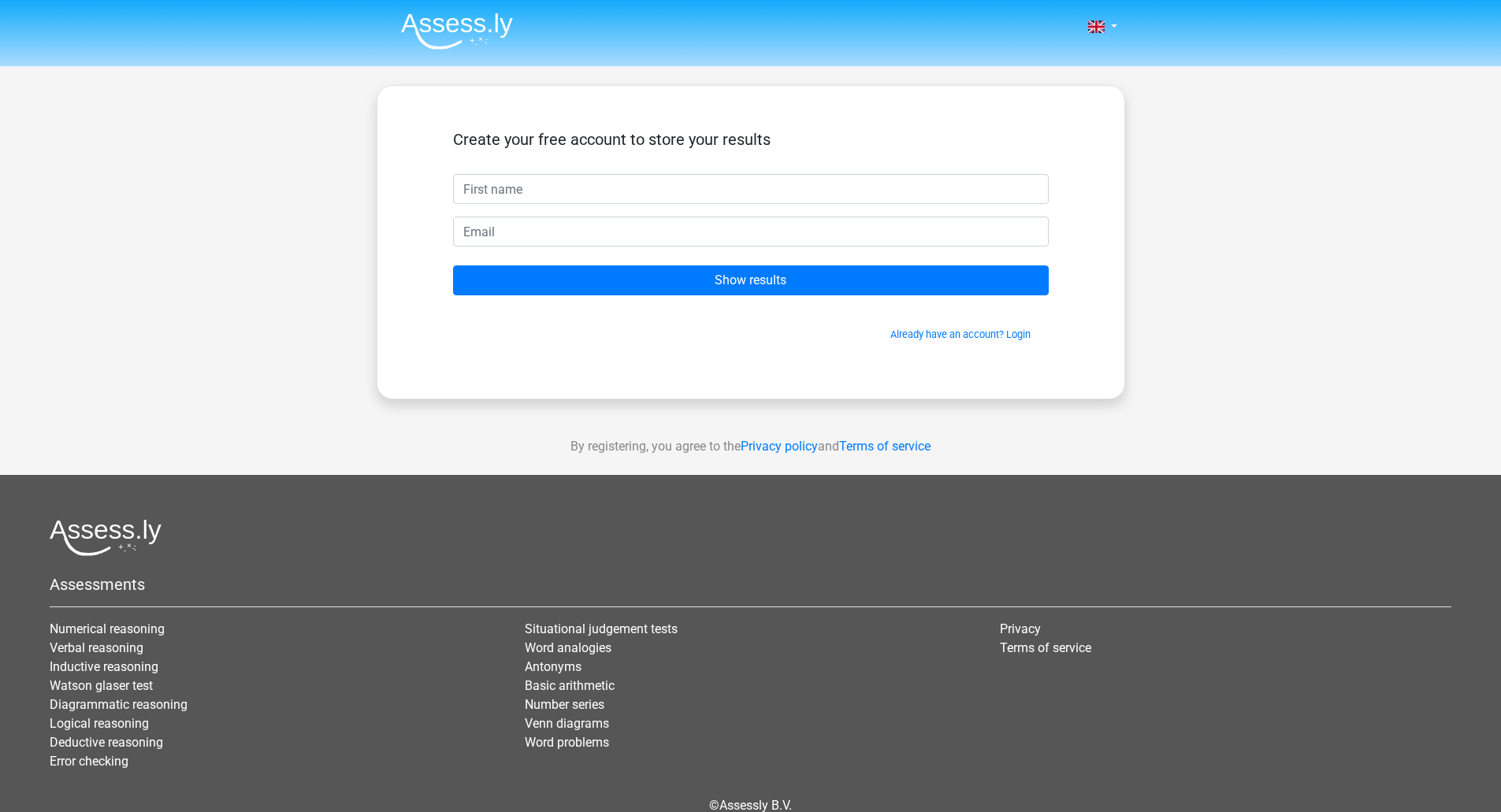
click at [750, 261] on form "Create your free account to store your results Show results Already have an acc…" at bounding box center [750, 236] width 595 height 212
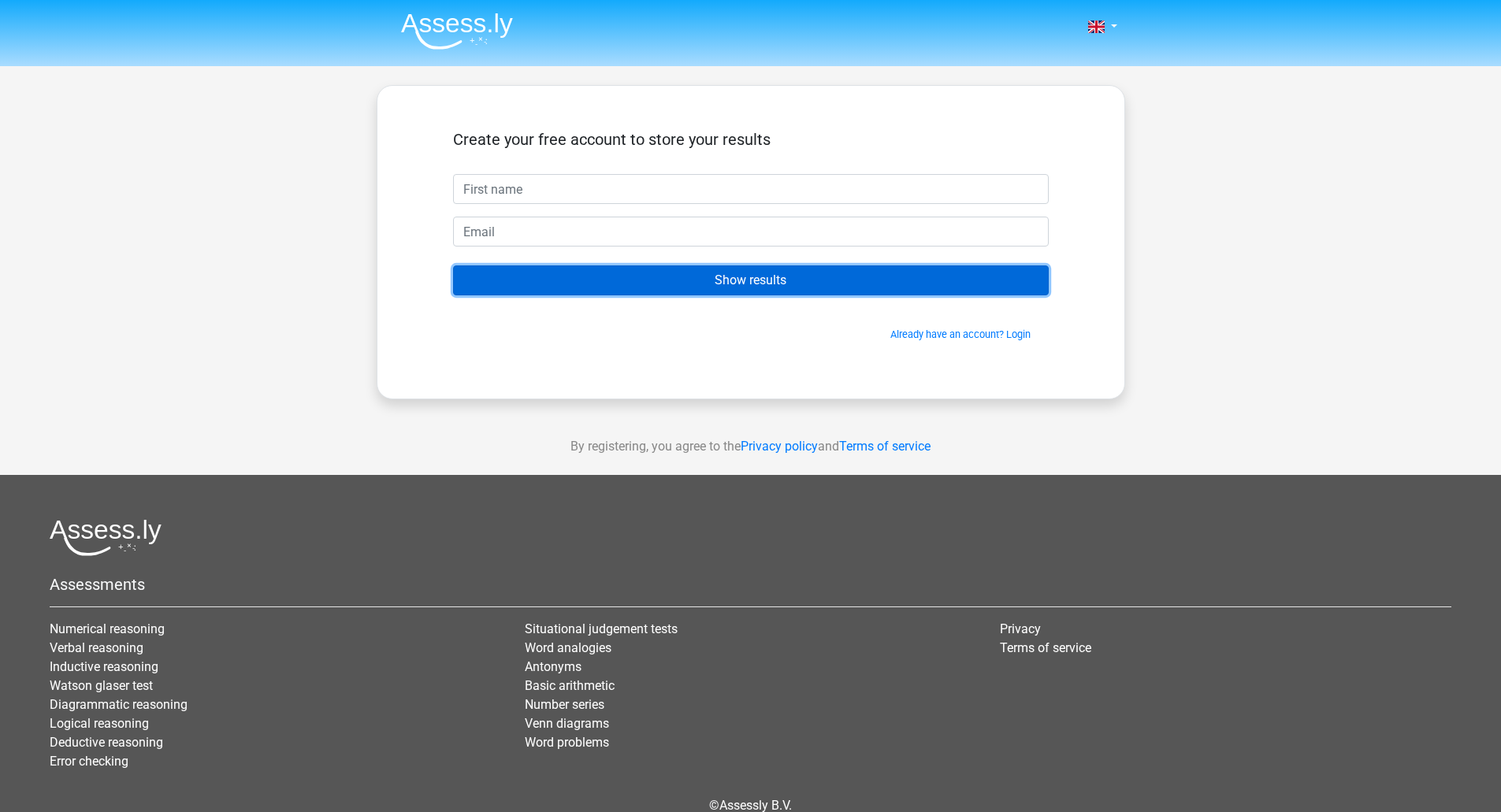
click at [751, 283] on input "Show results" at bounding box center [750, 280] width 595 height 29
click at [711, 295] on input "Show results" at bounding box center [750, 280] width 595 height 29
click at [736, 295] on input "Show results" at bounding box center [750, 280] width 595 height 29
click at [738, 292] on input "Show results" at bounding box center [750, 280] width 595 height 29
